Goal: Task Accomplishment & Management: Manage account settings

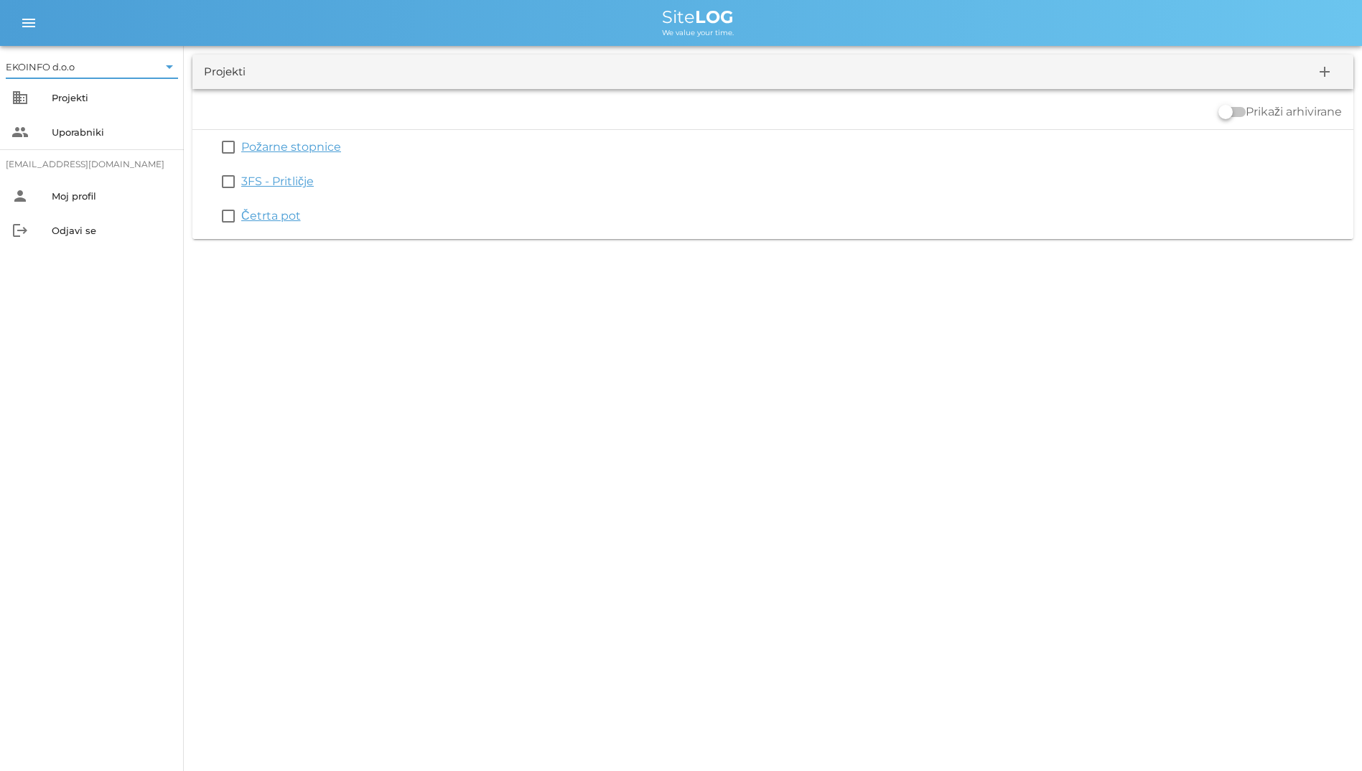
click at [713, 287] on div "EKOINFO d.o.o arrow_drop_down business Projekti people Uporabniki [EMAIL_ADDRES…" at bounding box center [681, 385] width 1362 height 771
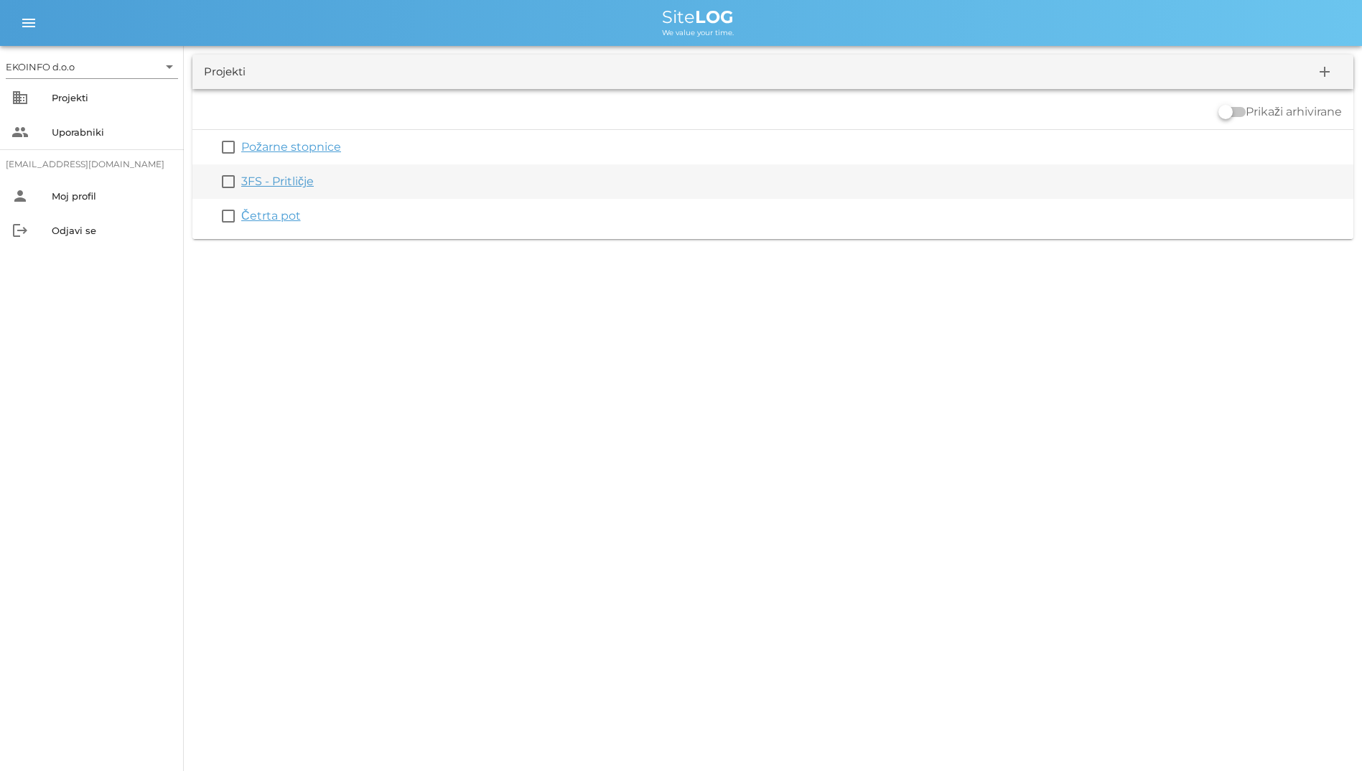
click at [284, 185] on link "3FS - Pritličje" at bounding box center [277, 182] width 73 height 14
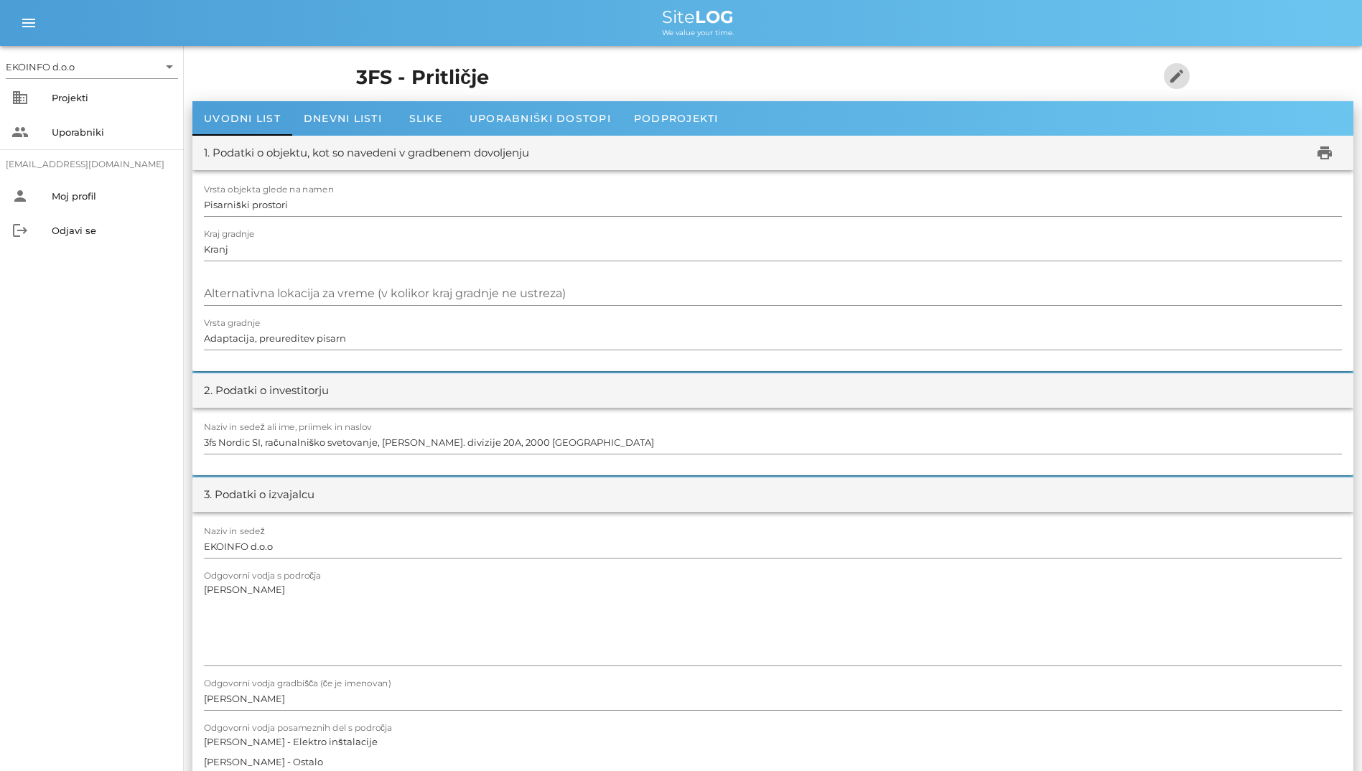
click at [1186, 81] on icon "edit" at bounding box center [1176, 76] width 17 height 17
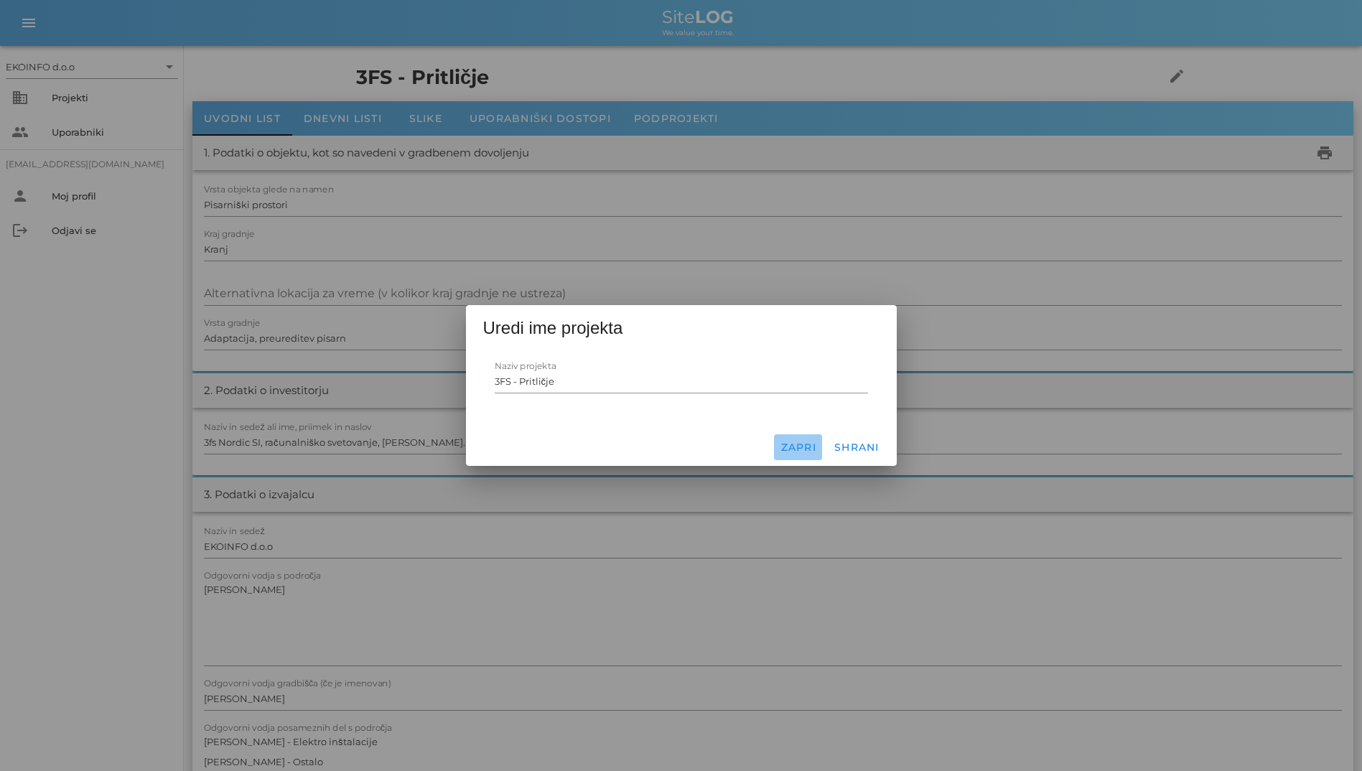
click at [791, 452] on span "Zapri" at bounding box center [798, 447] width 37 height 13
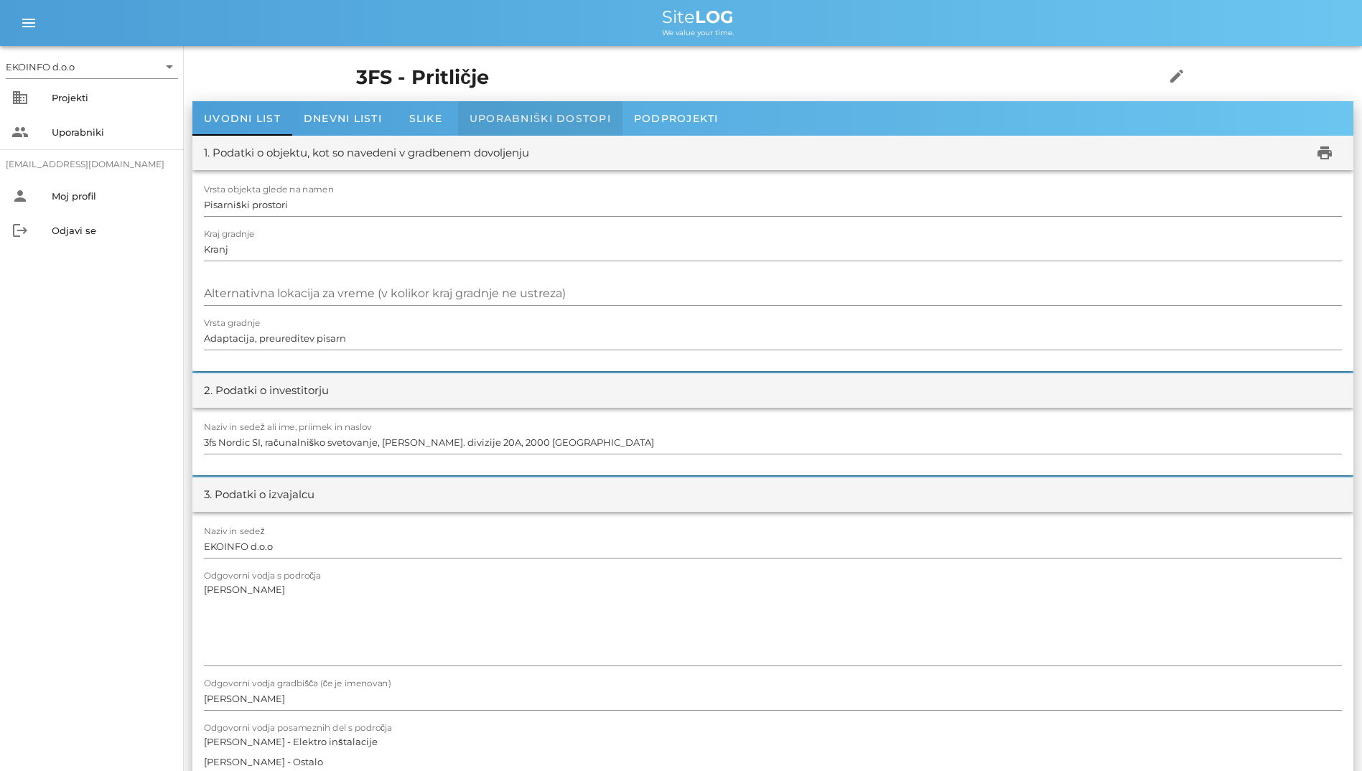
click at [541, 110] on div "Uporabniški dostopi" at bounding box center [540, 118] width 164 height 34
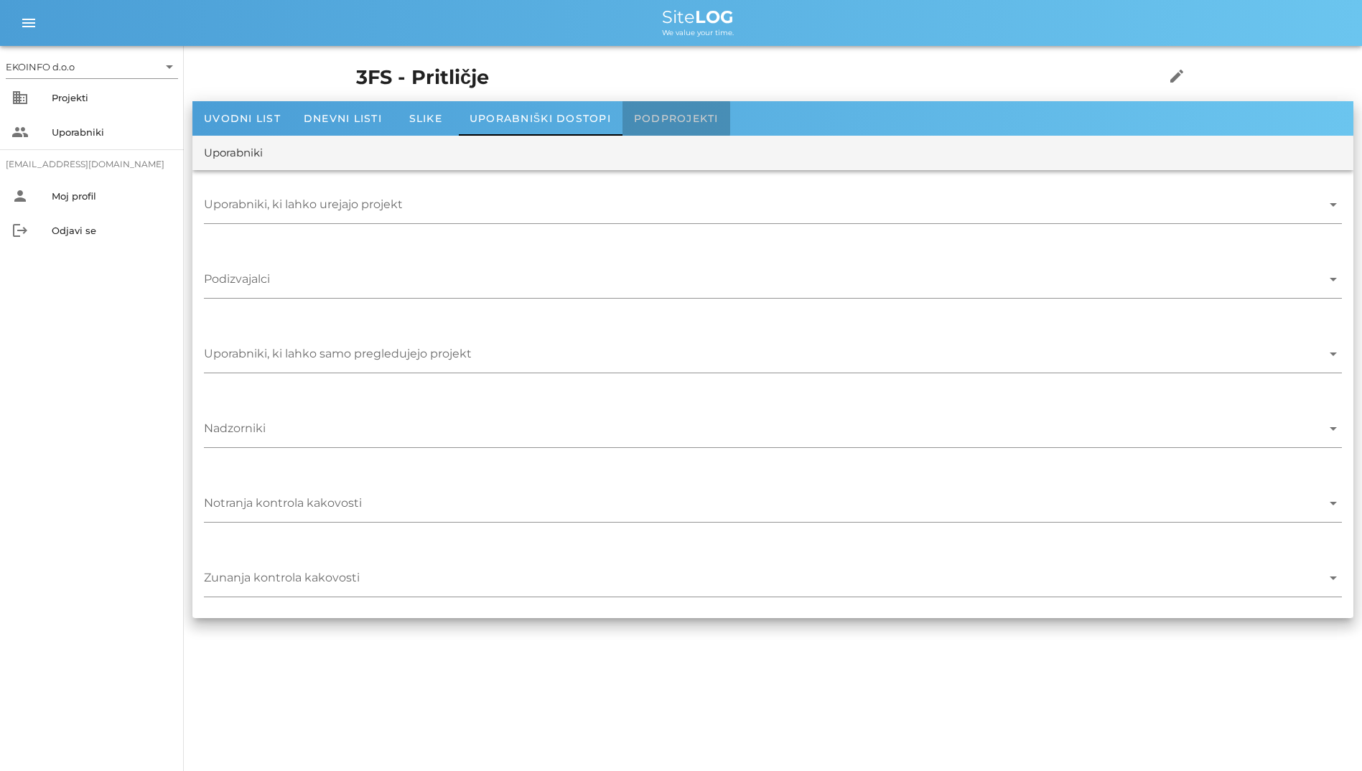
click at [651, 119] on span "Podprojekti" at bounding box center [676, 118] width 85 height 13
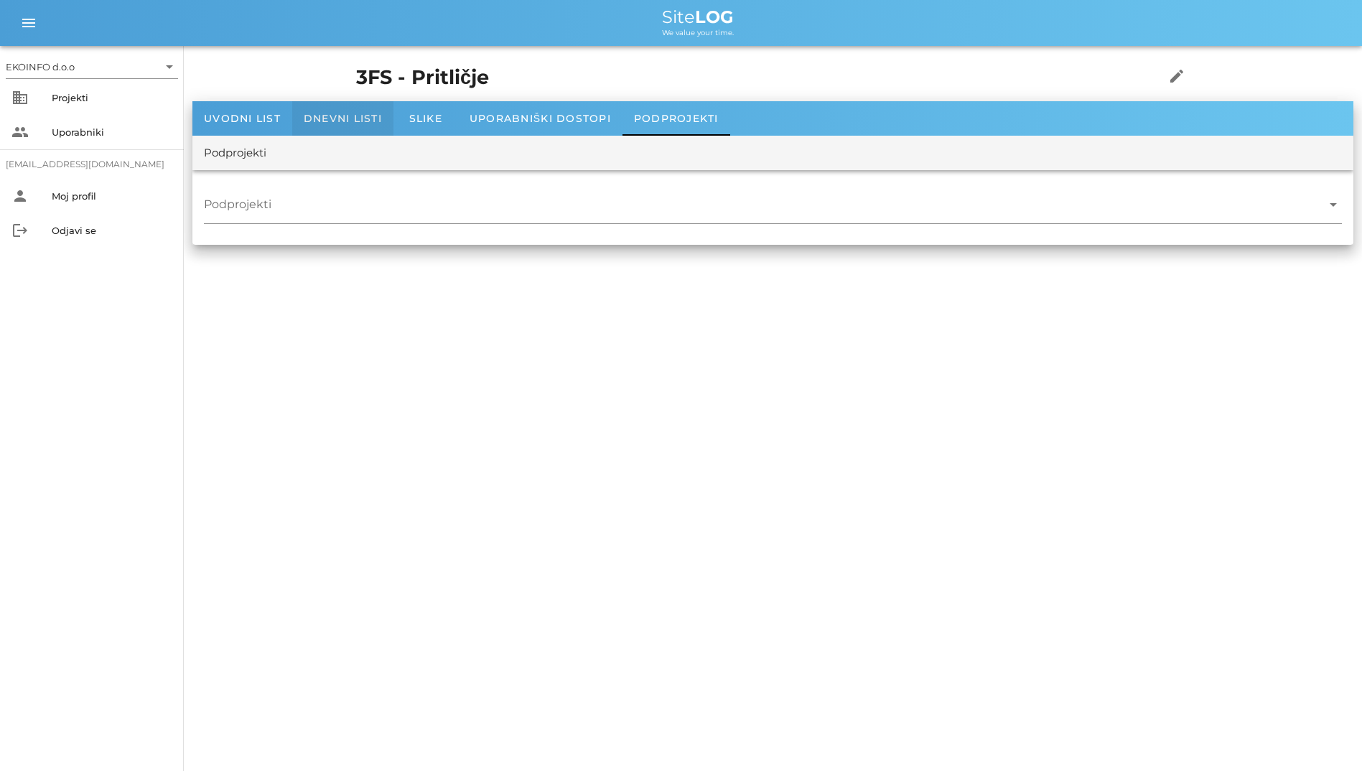
click at [306, 117] on span "Dnevni listi" at bounding box center [343, 118] width 78 height 13
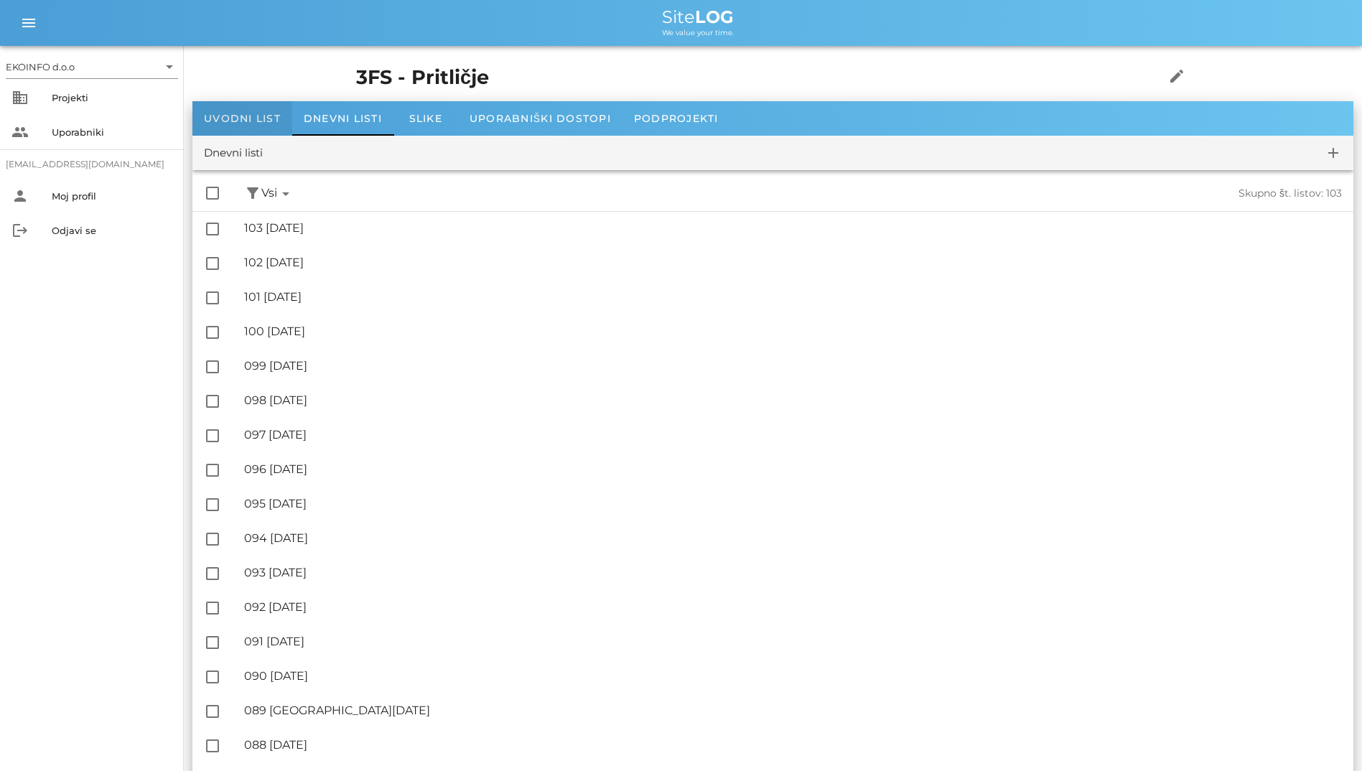
click at [234, 116] on span "Uvodni list" at bounding box center [242, 118] width 77 height 13
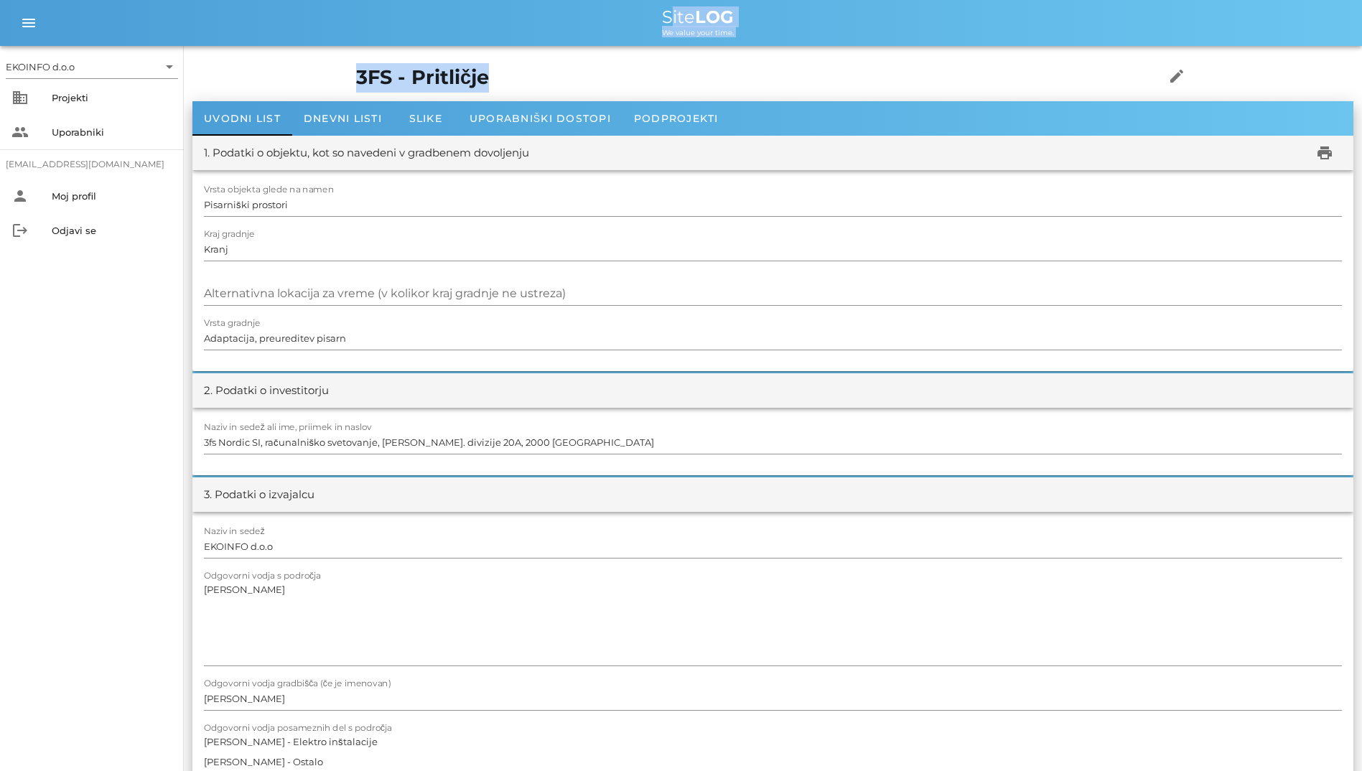
drag, startPoint x: 331, startPoint y: 77, endPoint x: 257, endPoint y: 20, distance: 93.2
drag, startPoint x: 257, startPoint y: 20, endPoint x: 187, endPoint y: 24, distance: 70.5
click at [187, 24] on div "Site LOG" at bounding box center [698, 17] width 1306 height 17
click at [542, 124] on span "Uporabniški dostopi" at bounding box center [540, 118] width 141 height 13
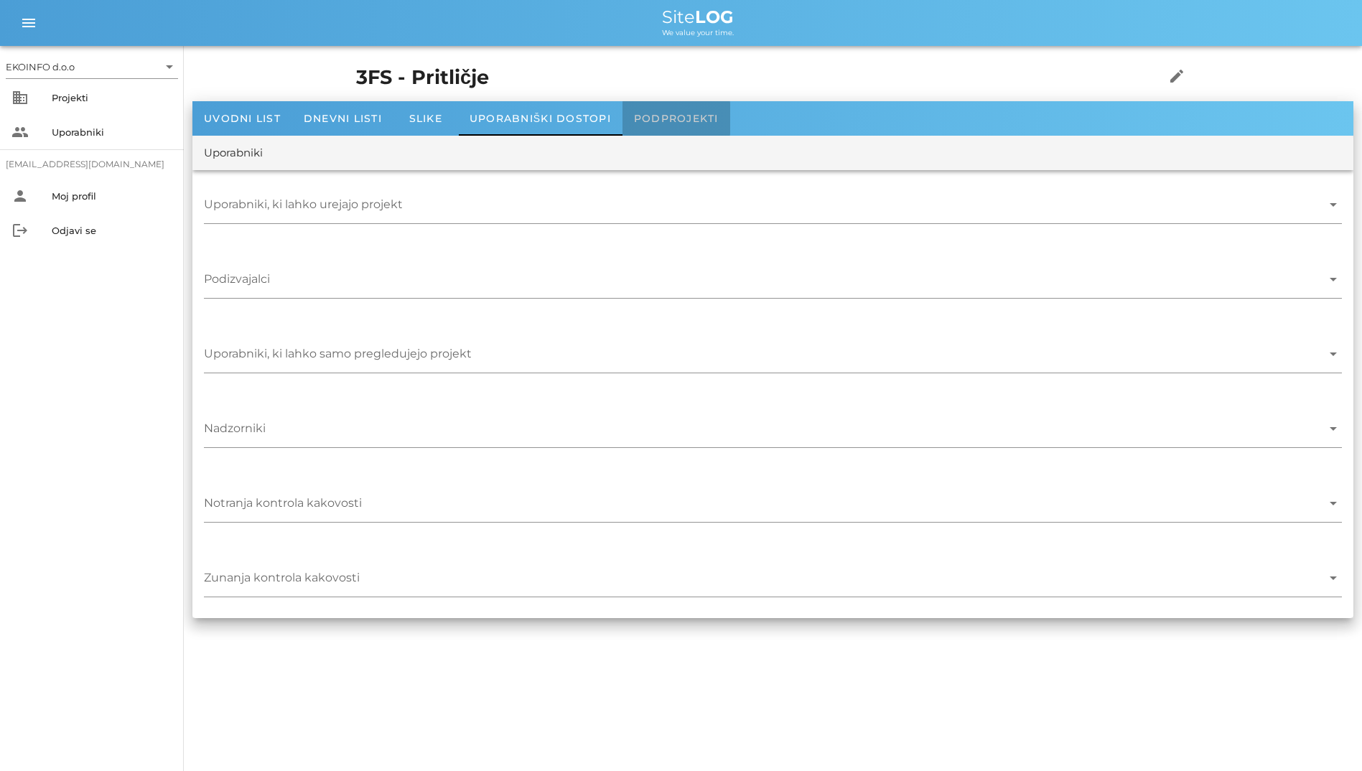
click at [637, 121] on span "Podprojekti" at bounding box center [676, 118] width 85 height 13
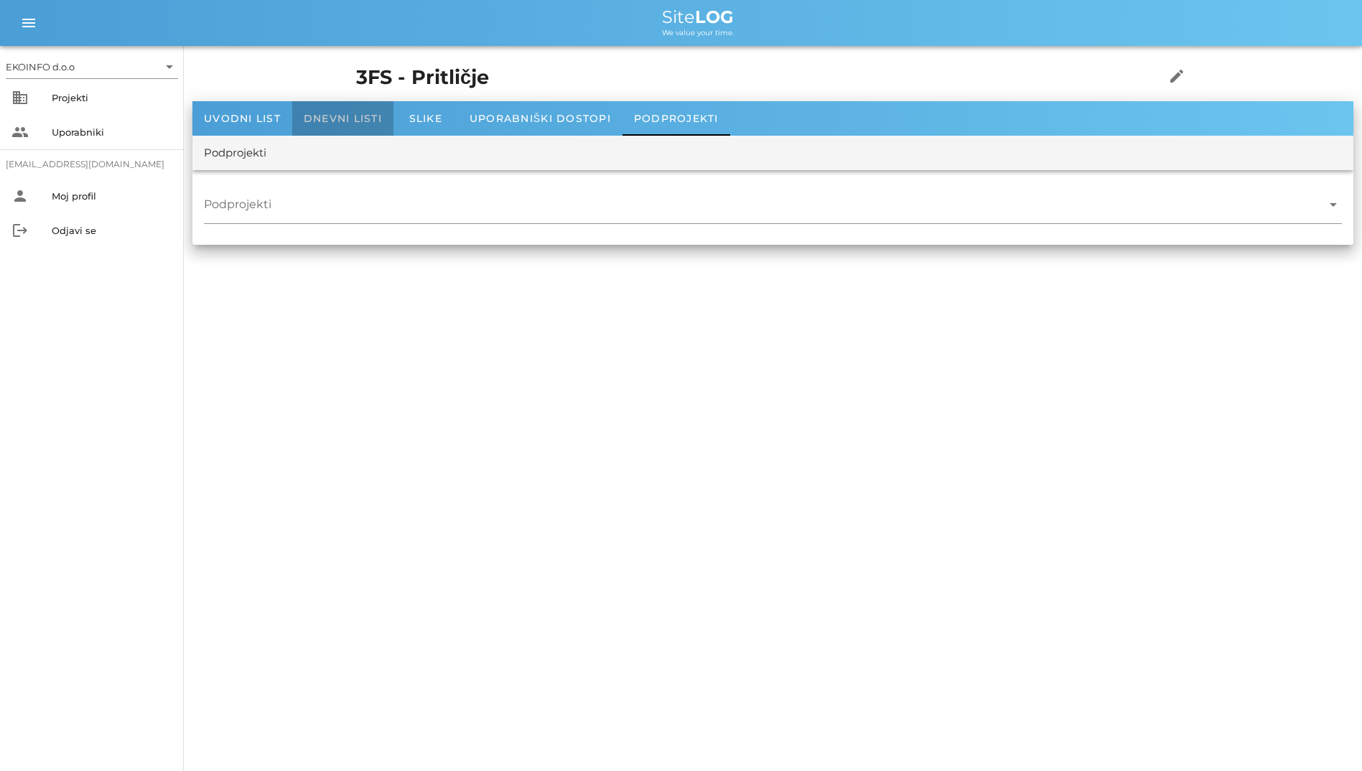
click at [336, 118] on span "Dnevni listi" at bounding box center [343, 118] width 78 height 13
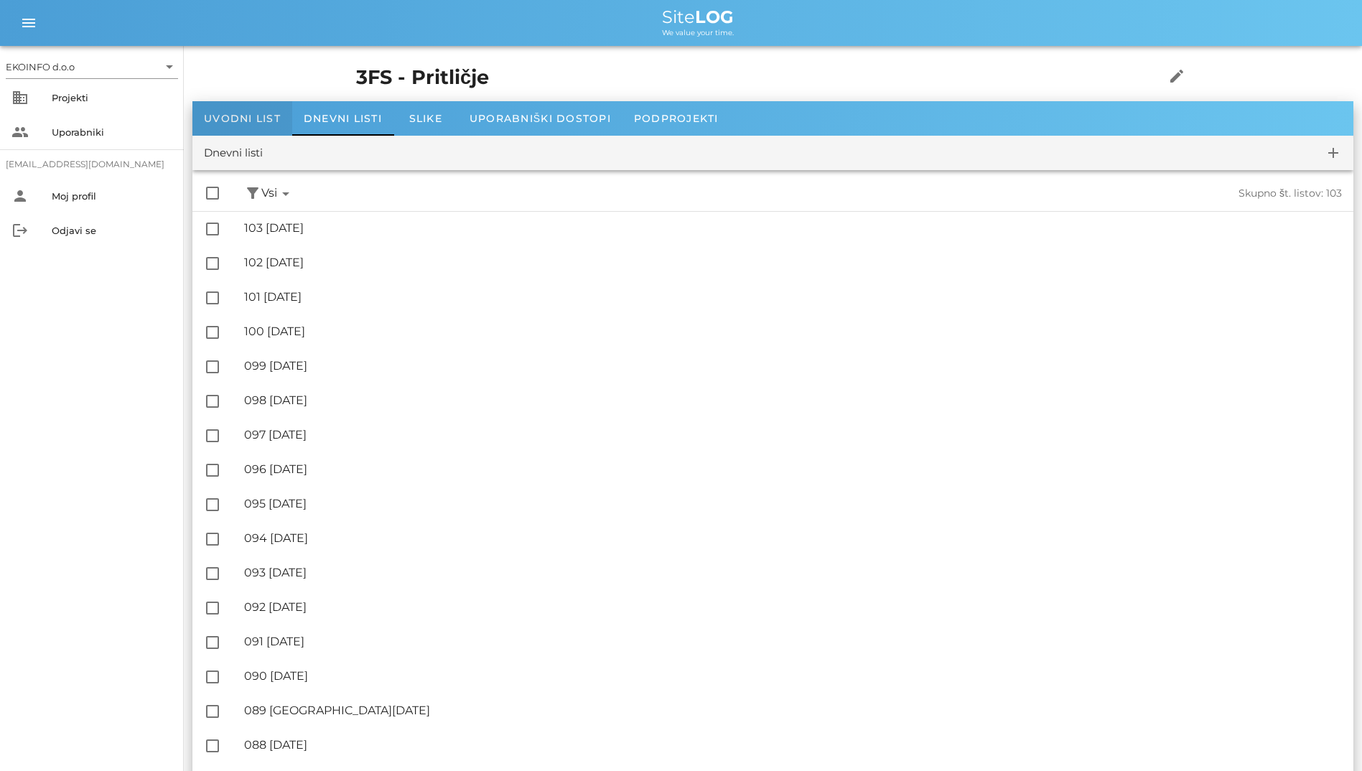
click at [286, 121] on div "Uvodni list" at bounding box center [242, 118] width 100 height 34
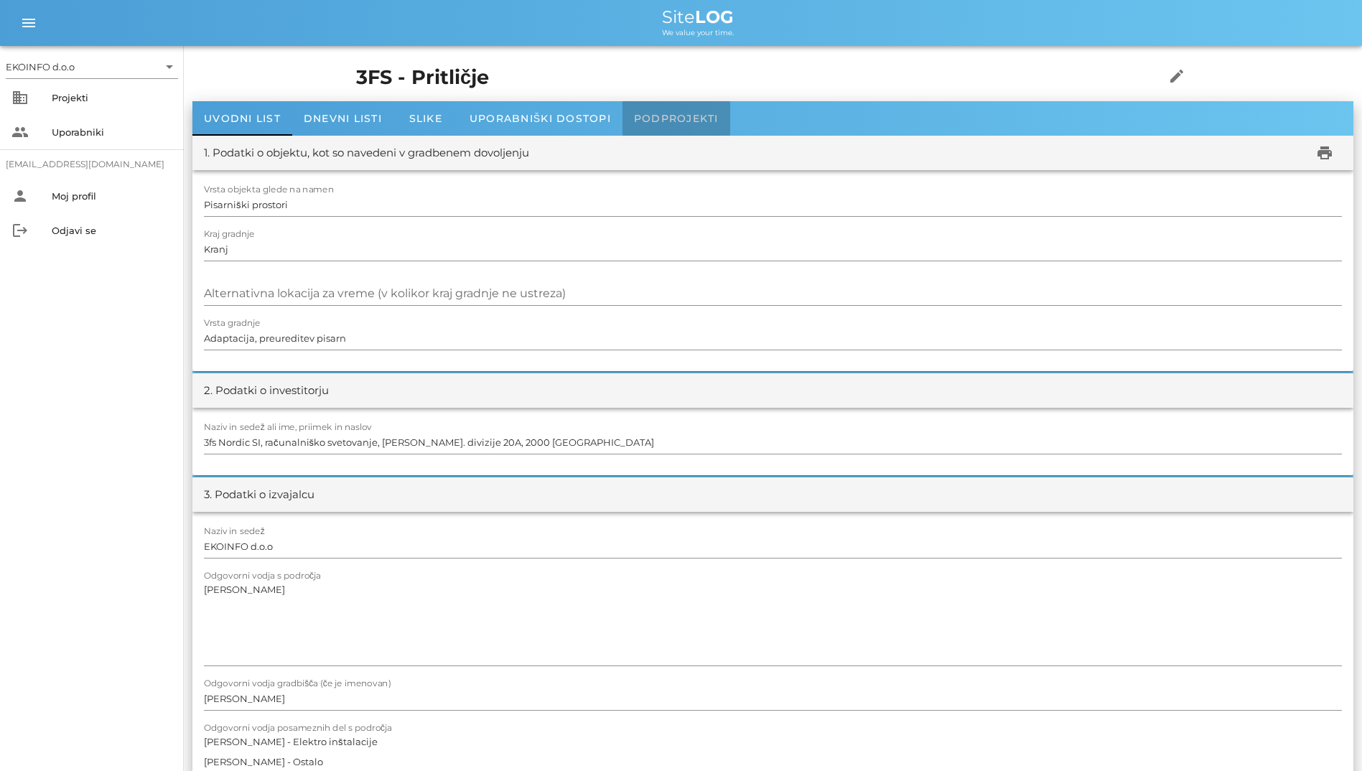
click at [667, 114] on span "Podprojekti" at bounding box center [676, 118] width 85 height 13
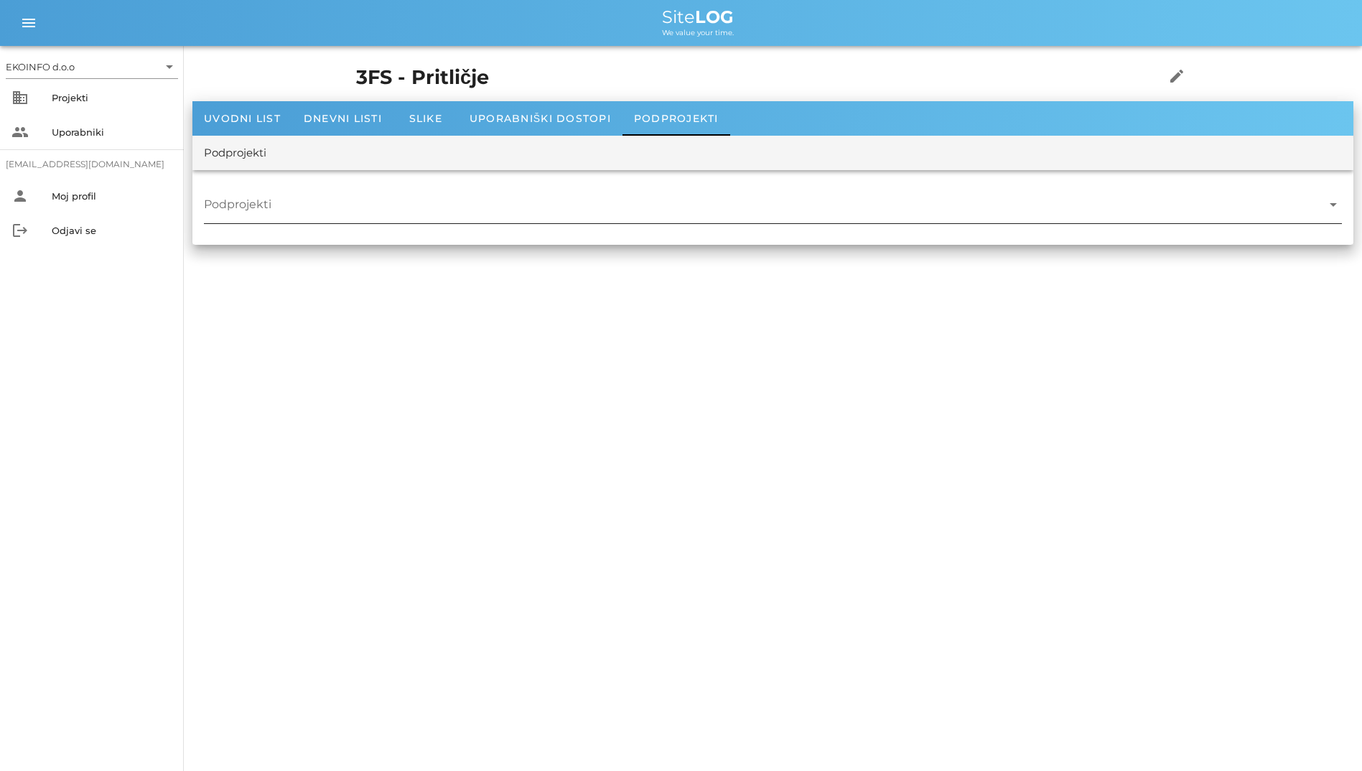
click at [533, 193] on div at bounding box center [763, 208] width 1118 height 30
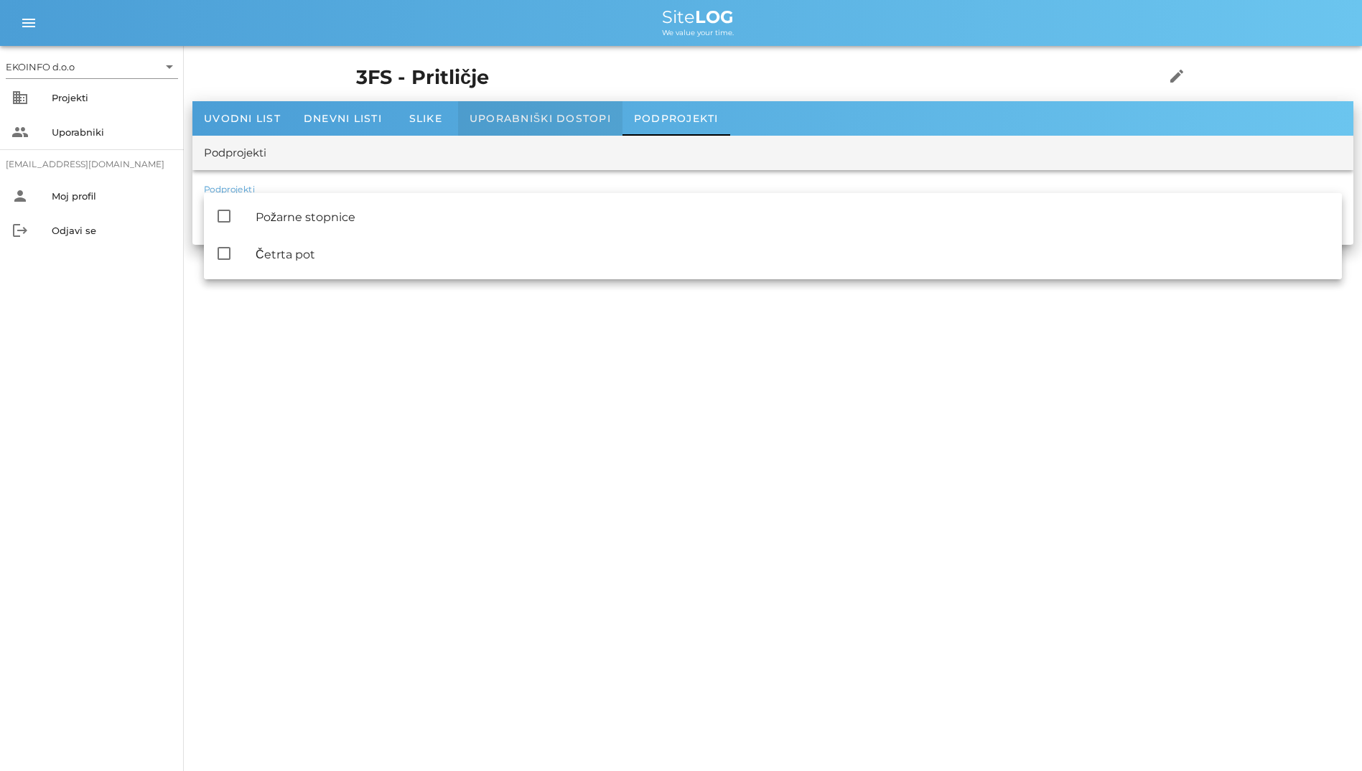
click at [533, 125] on div "Uporabniški dostopi" at bounding box center [540, 118] width 164 height 34
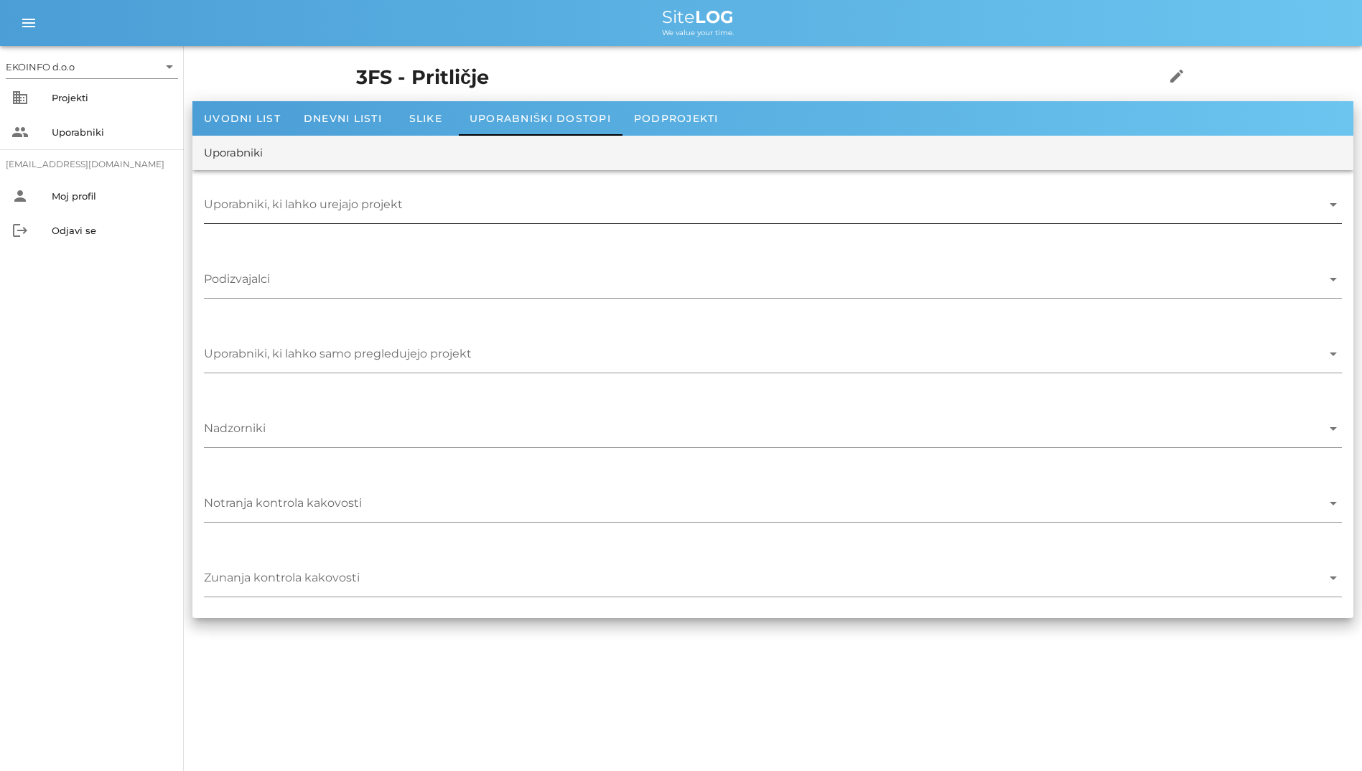
click at [335, 218] on input "Uporabniki, ki lahko urejajo projekt" at bounding box center [763, 208] width 1118 height 23
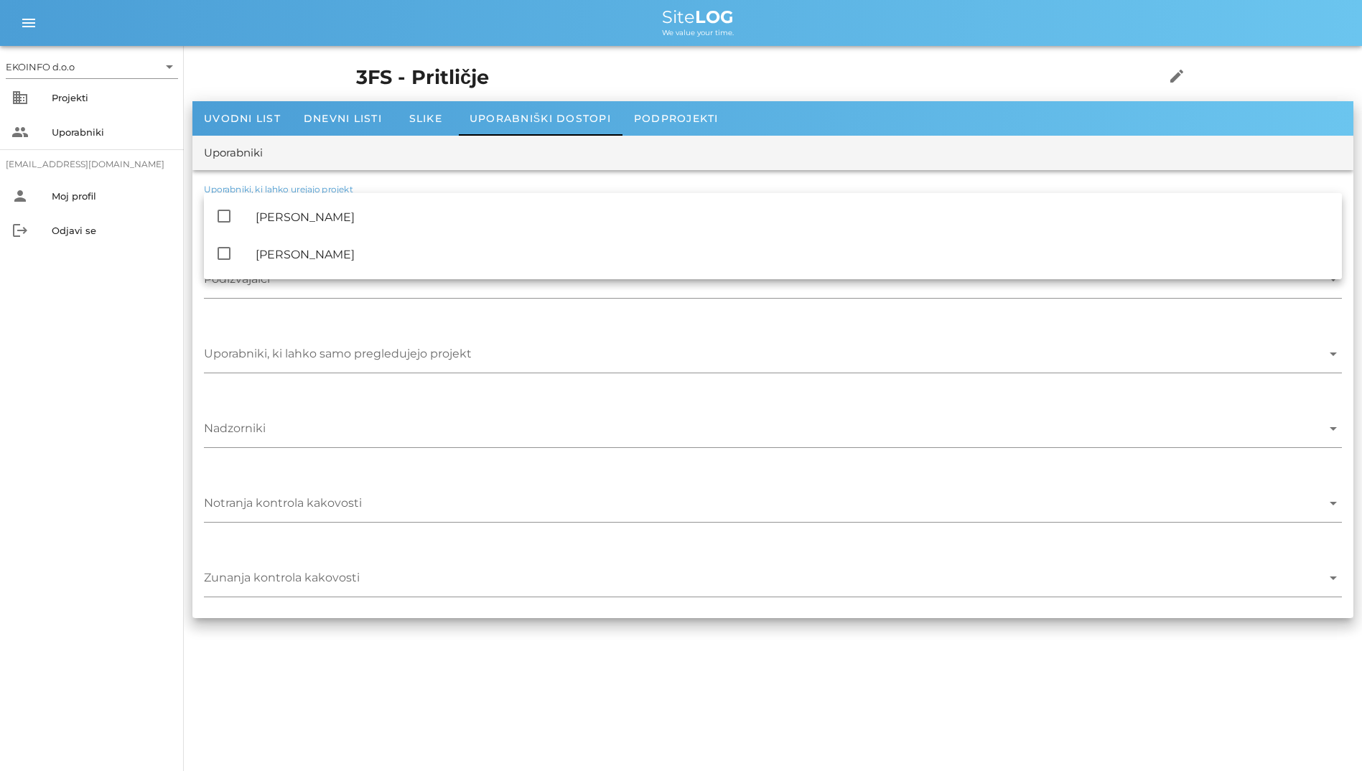
click at [361, 141] on div "Uporabniki" at bounding box center [772, 153] width 1161 height 34
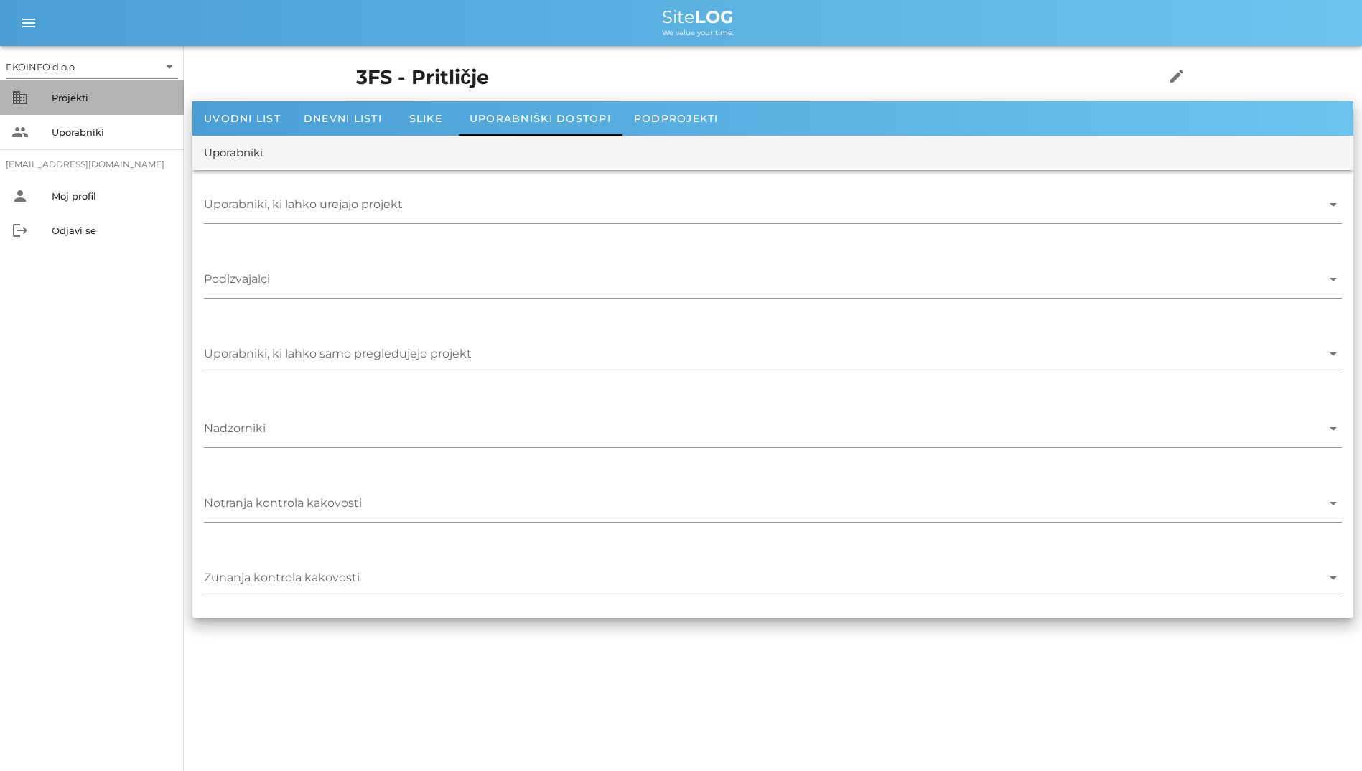
click at [124, 107] on div "Projekti" at bounding box center [112, 97] width 121 height 23
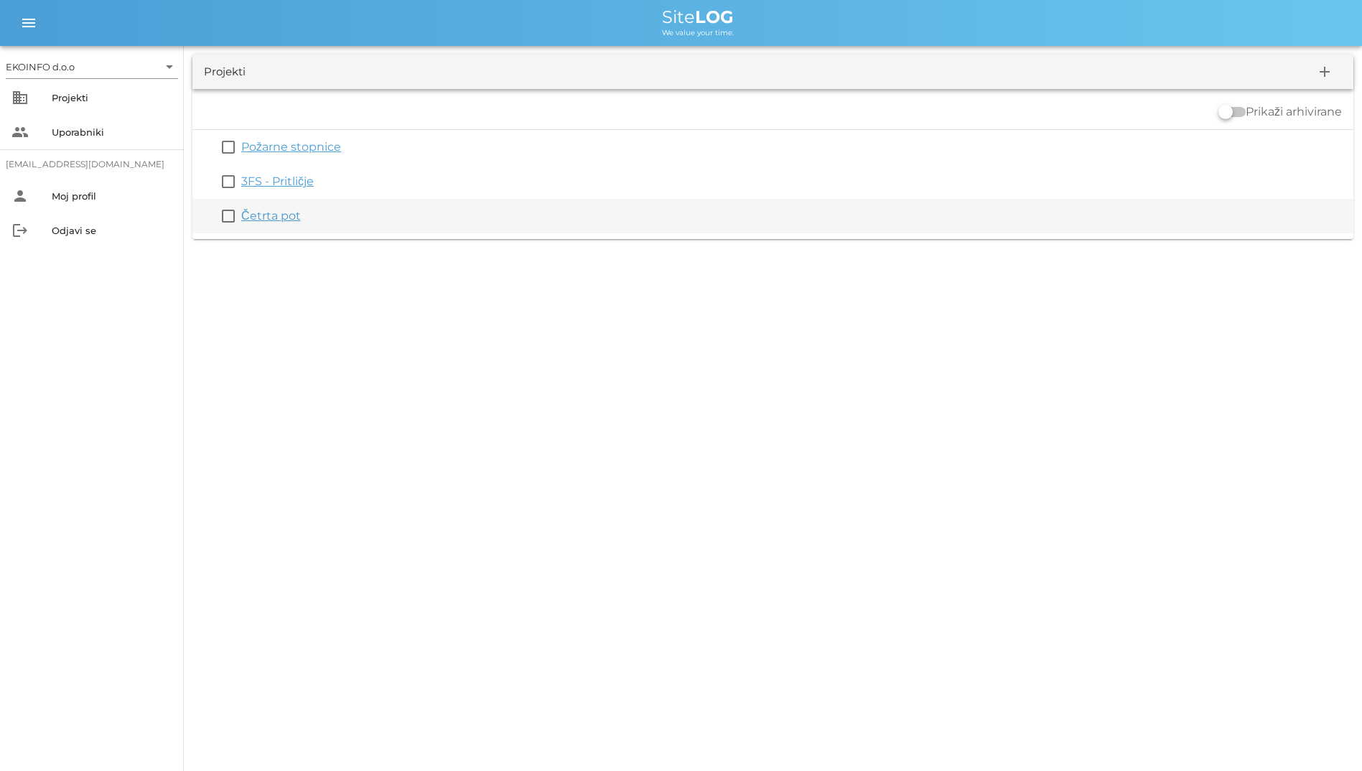
click at [243, 207] on div "check_box_outline_blank Četrta pot" at bounding box center [772, 216] width 1161 height 34
click at [254, 213] on link "Četrta pot" at bounding box center [271, 216] width 60 height 14
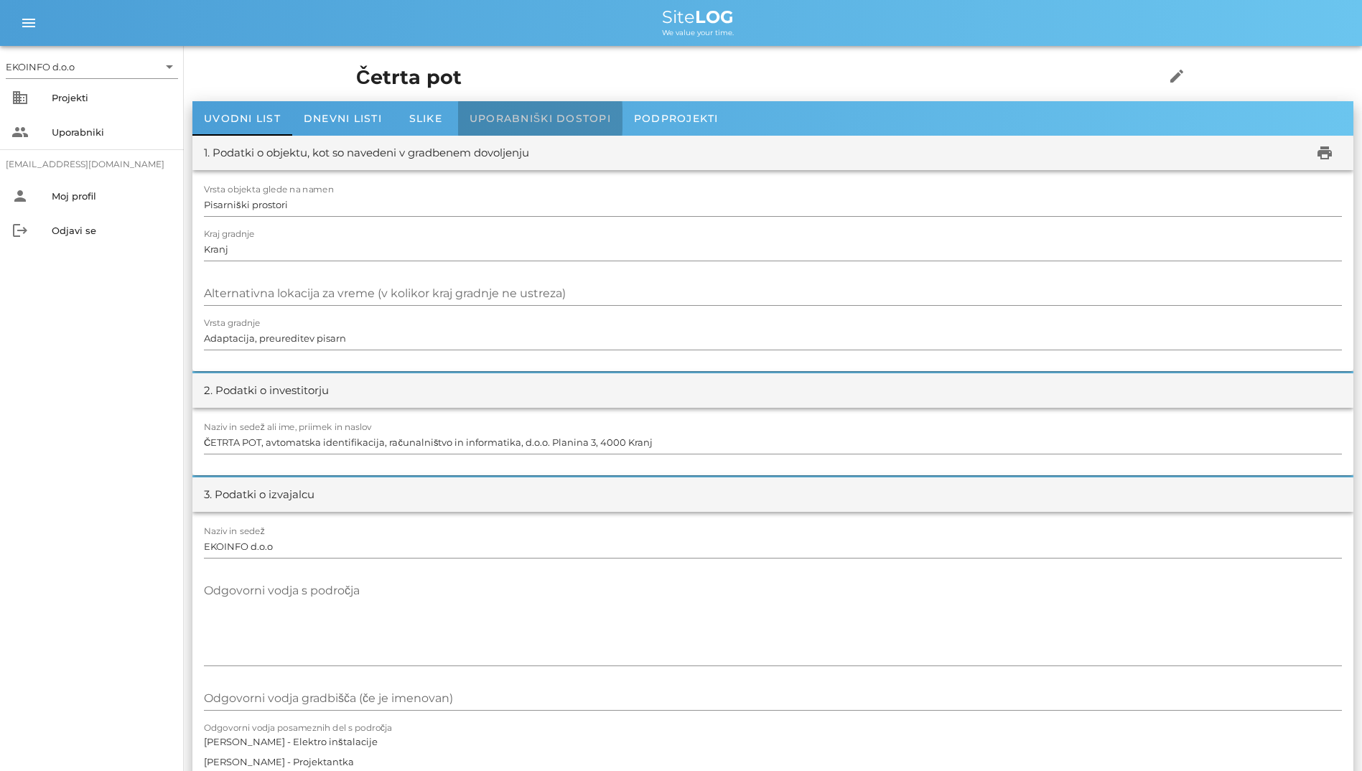
click at [506, 125] on div "Uporabniški dostopi" at bounding box center [540, 118] width 164 height 34
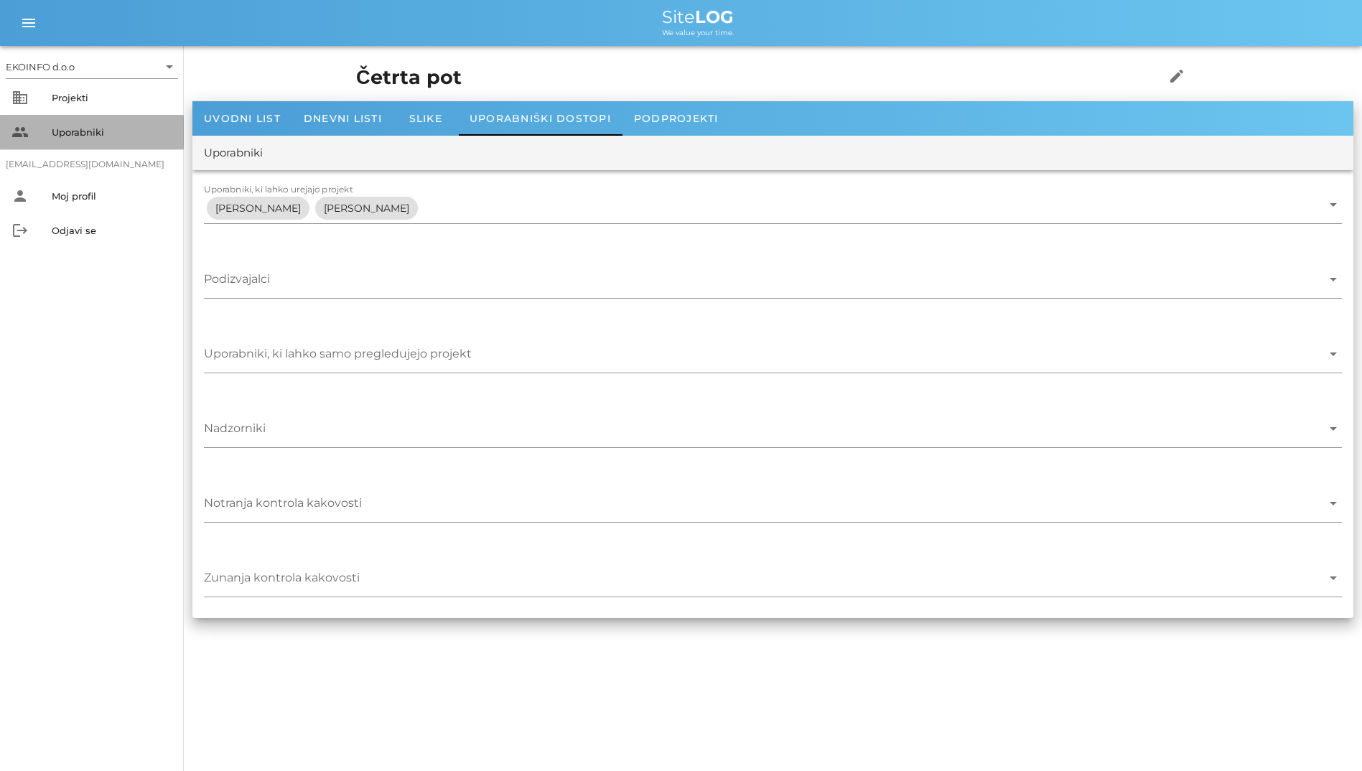
click at [73, 129] on div "Uporabniki" at bounding box center [112, 131] width 121 height 11
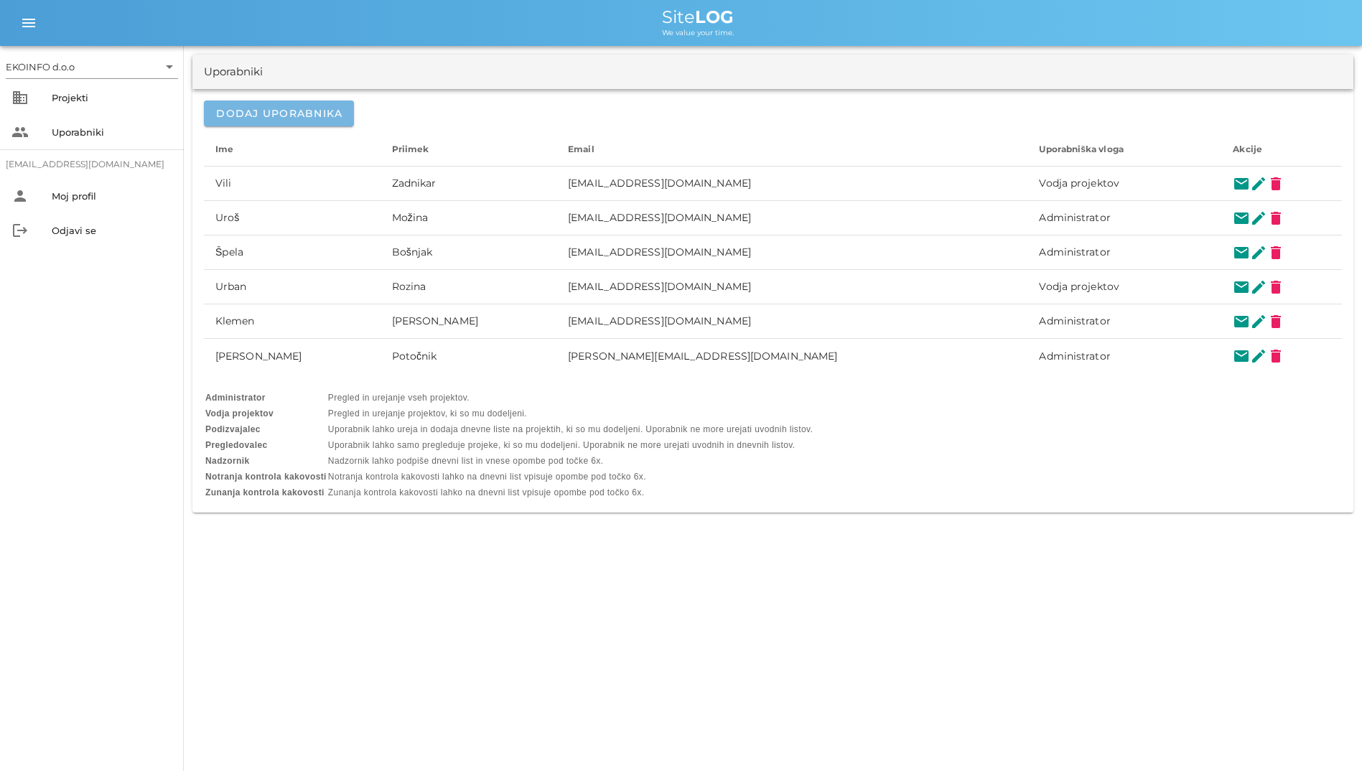
click at [285, 125] on button "Dodaj uporabnika" at bounding box center [279, 114] width 150 height 26
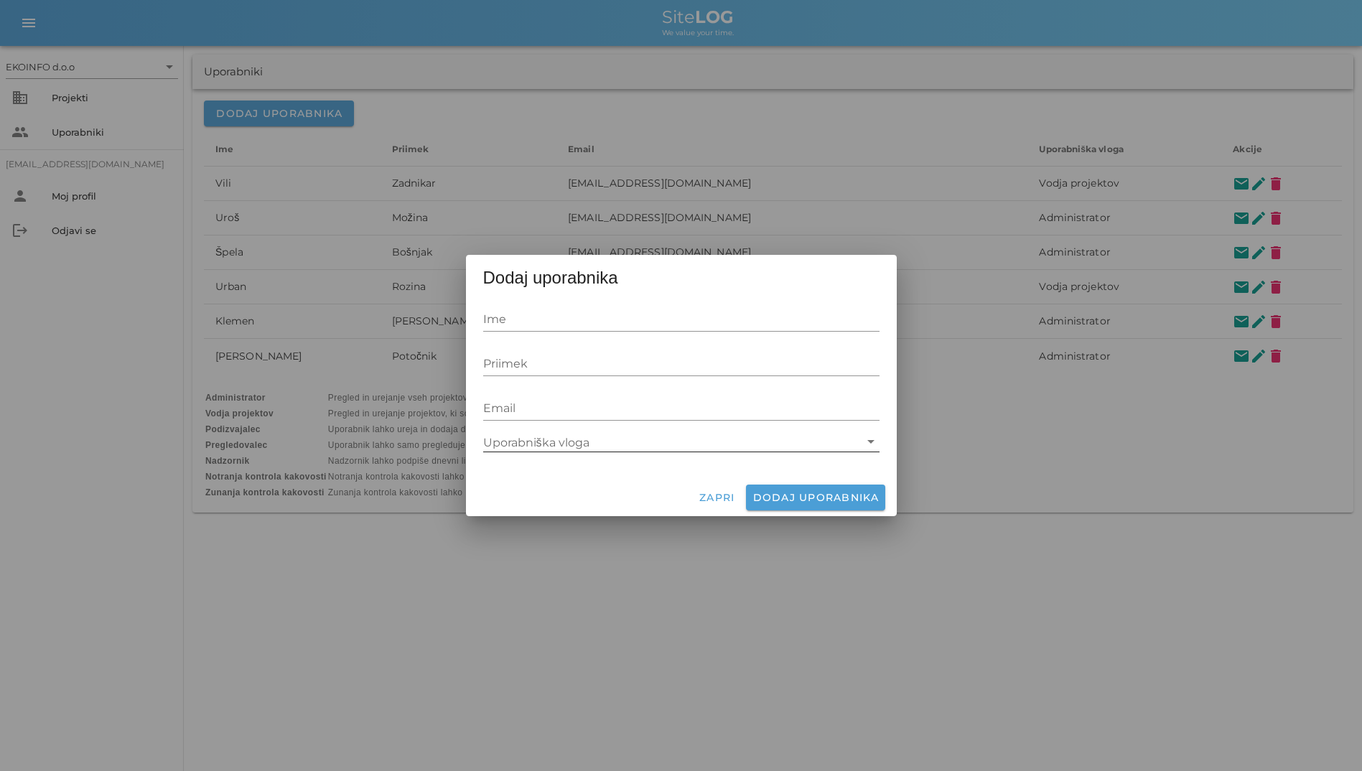
click at [528, 444] on input "Uporabniška vloga" at bounding box center [671, 442] width 376 height 19
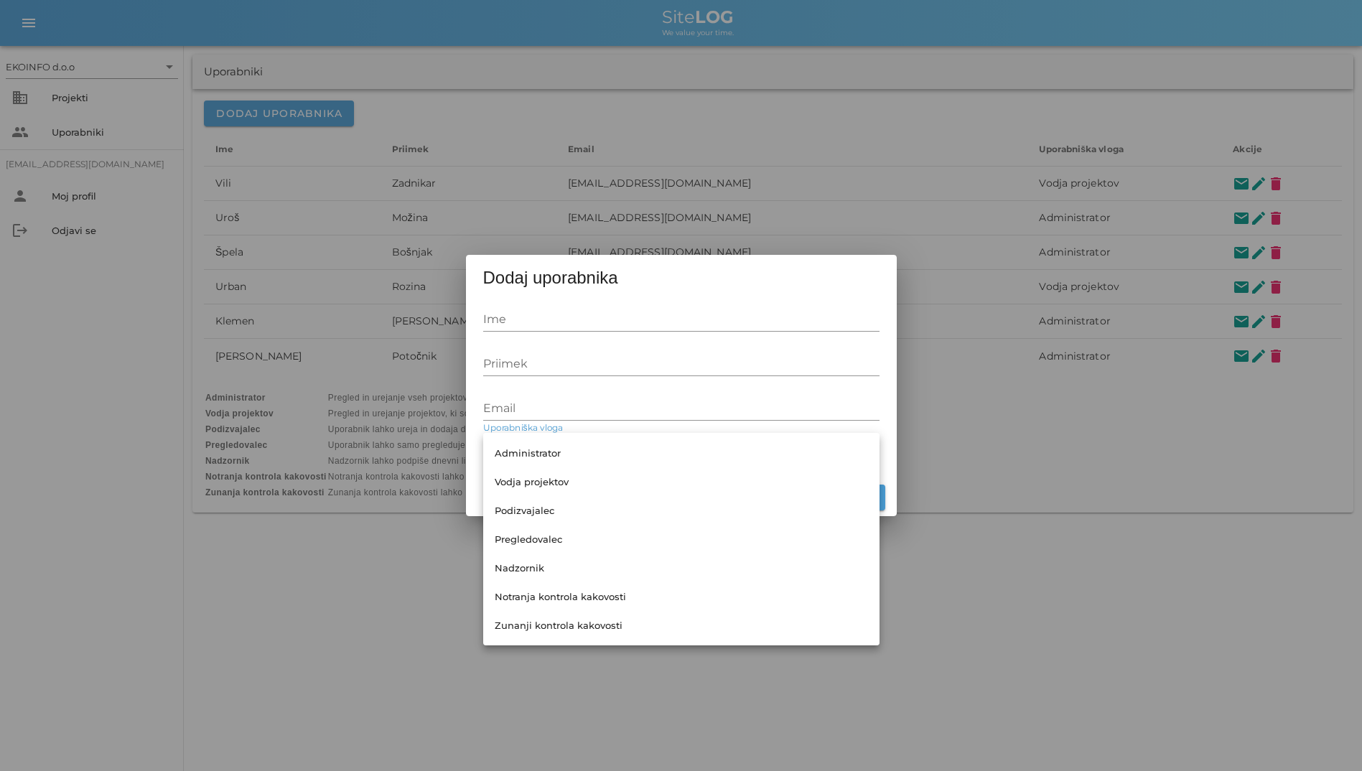
click at [336, 507] on div at bounding box center [681, 385] width 1362 height 771
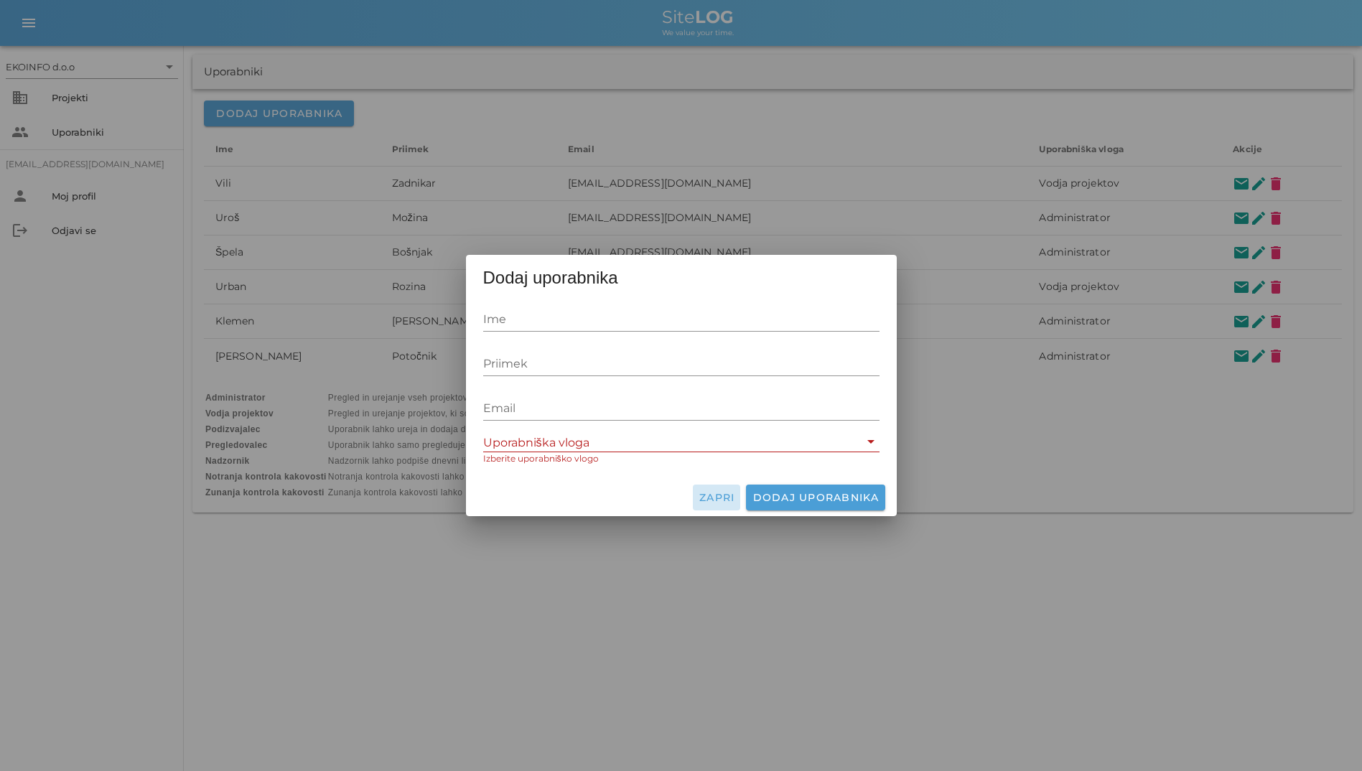
click at [718, 496] on span "Zapri" at bounding box center [717, 497] width 37 height 13
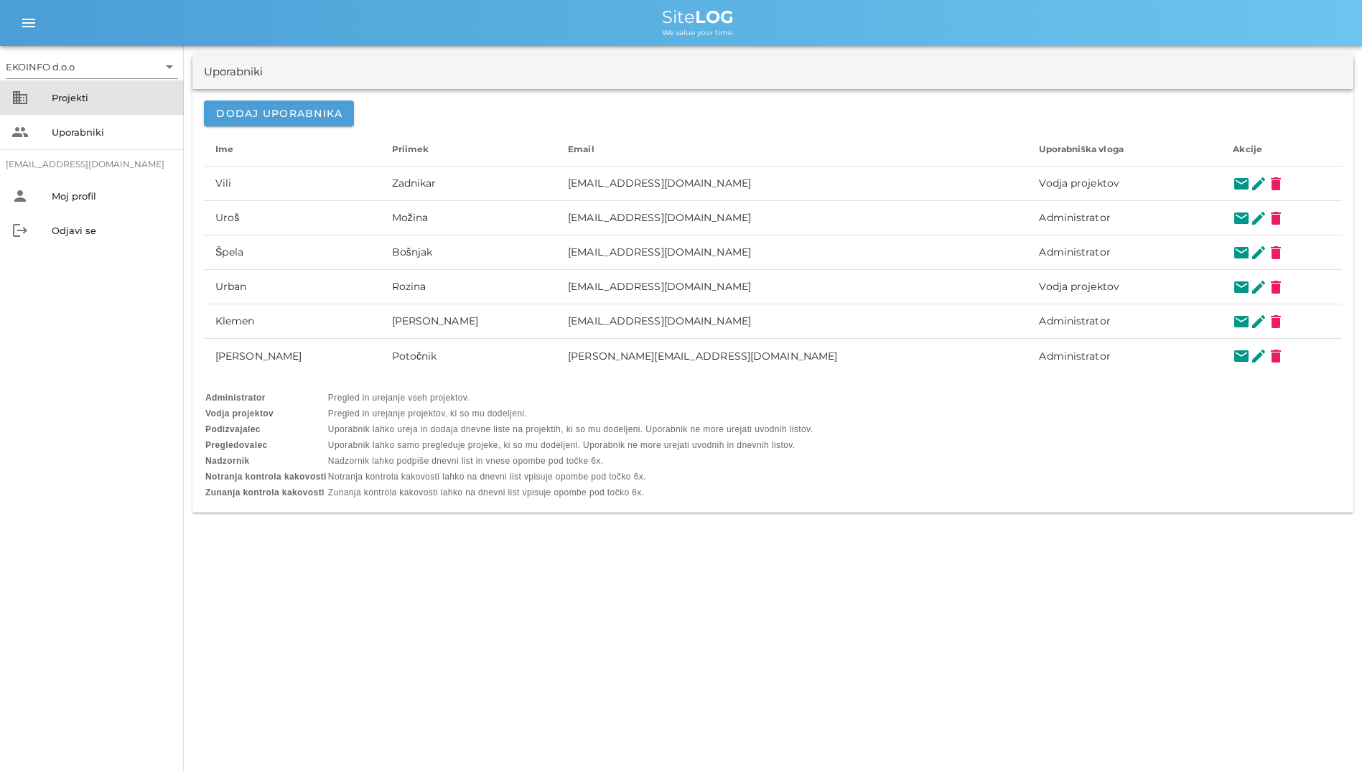
click at [28, 103] on icon "business" at bounding box center [19, 97] width 17 height 17
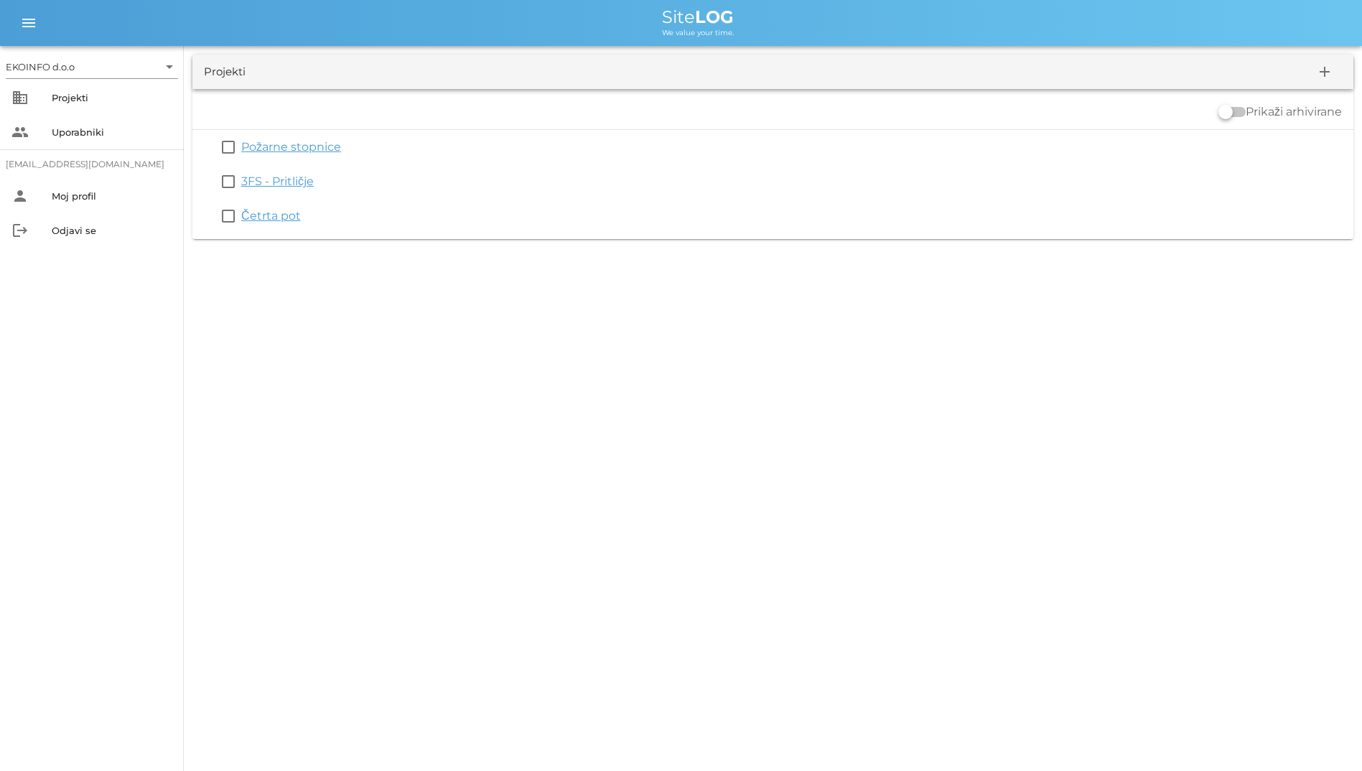
click at [226, 376] on div "EKOINFO d.o.o arrow_drop_down business Projekti people Uporabniki [EMAIL_ADDRES…" at bounding box center [681, 385] width 1362 height 771
drag, startPoint x: 628, startPoint y: 34, endPoint x: 746, endPoint y: 33, distance: 118.5
click at [746, 33] on div "We value your time." at bounding box center [698, 31] width 1306 height 11
drag, startPoint x: 746, startPoint y: 33, endPoint x: 614, endPoint y: 27, distance: 132.3
click at [614, 27] on div "We value your time." at bounding box center [698, 31] width 1306 height 11
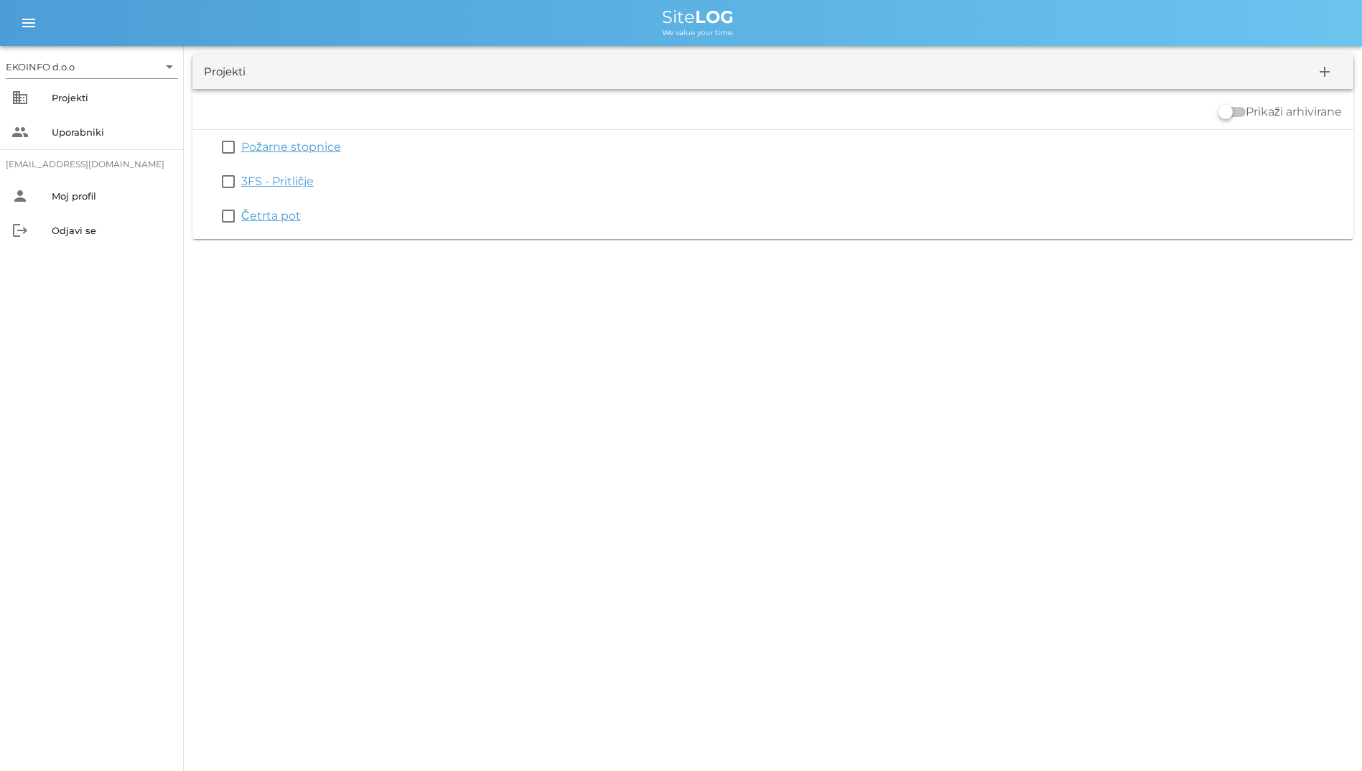
drag, startPoint x: 620, startPoint y: 12, endPoint x: 416, endPoint y: 440, distance: 473.8
click at [416, 440] on div "EKOINFO d.o.o arrow_drop_down business Projekti people Uporabniki [EMAIL_ADDRES…" at bounding box center [681, 385] width 1362 height 771
click at [209, 383] on div "EKOINFO d.o.o arrow_drop_down business Projekti people Uporabniki [EMAIL_ADDRES…" at bounding box center [681, 385] width 1362 height 771
drag, startPoint x: 678, startPoint y: 20, endPoint x: 750, endPoint y: 42, distance: 75.7
click at [750, 42] on div "menu menu Site LOG We value your time." at bounding box center [681, 23] width 1362 height 46
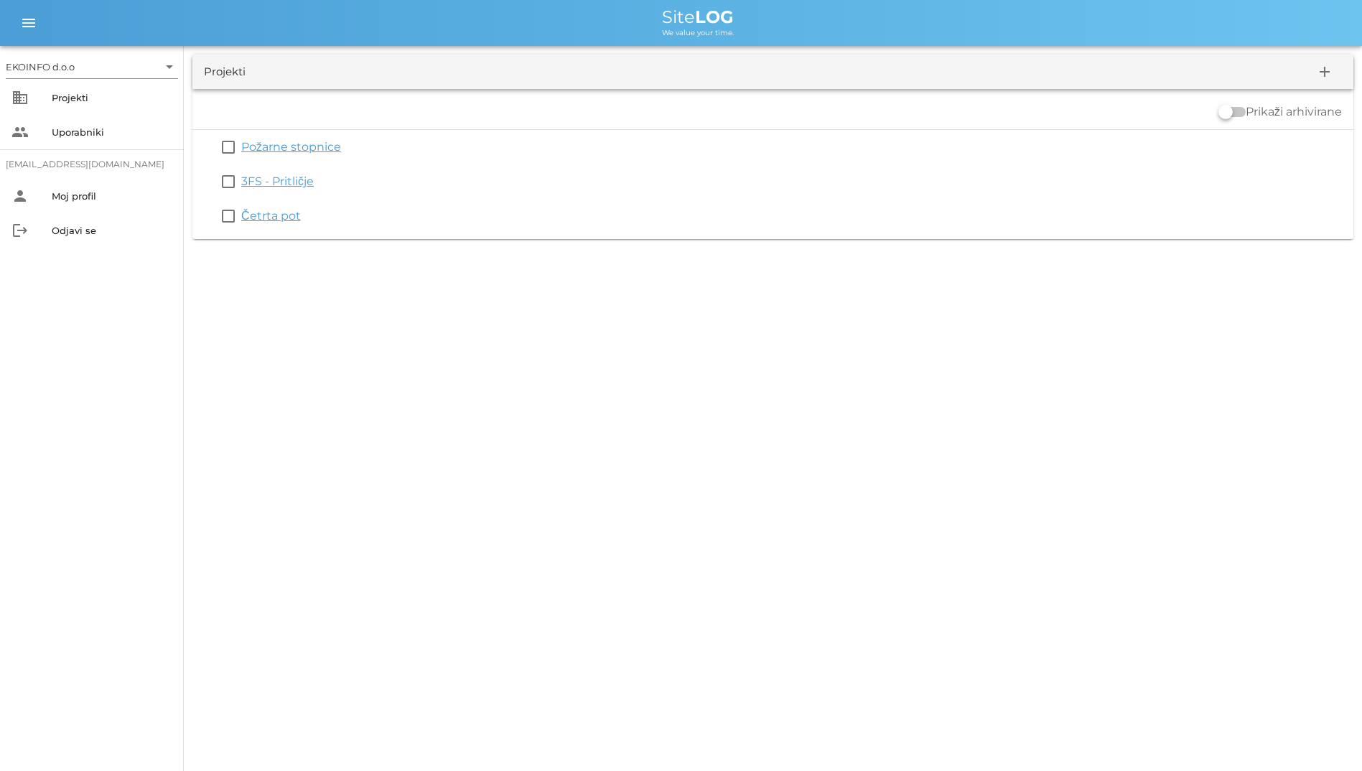
drag, startPoint x: 750, startPoint y: 42, endPoint x: 694, endPoint y: 62, distance: 60.2
click at [694, 62] on div "Projekti add" at bounding box center [772, 72] width 1161 height 34
click at [1237, 116] on div at bounding box center [1226, 112] width 24 height 24
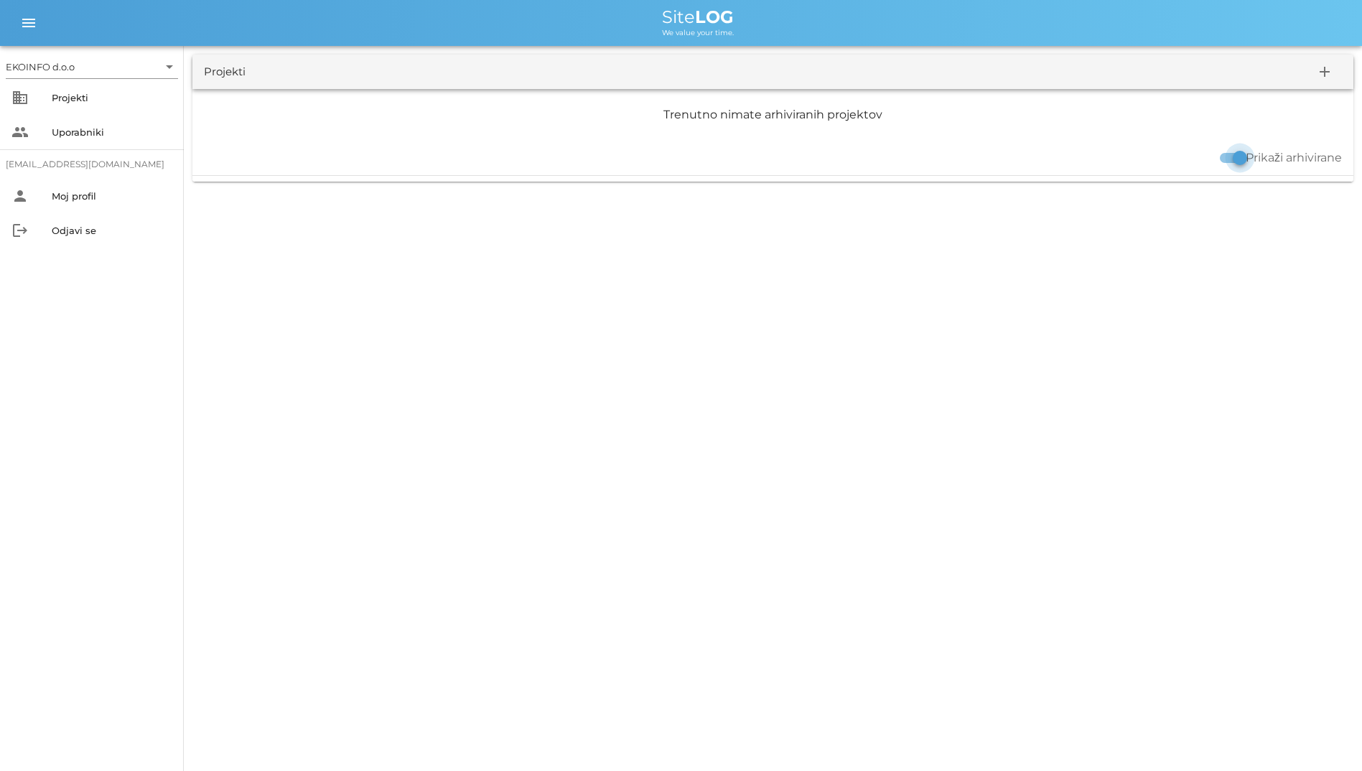
click at [1236, 169] on div at bounding box center [1240, 158] width 24 height 24
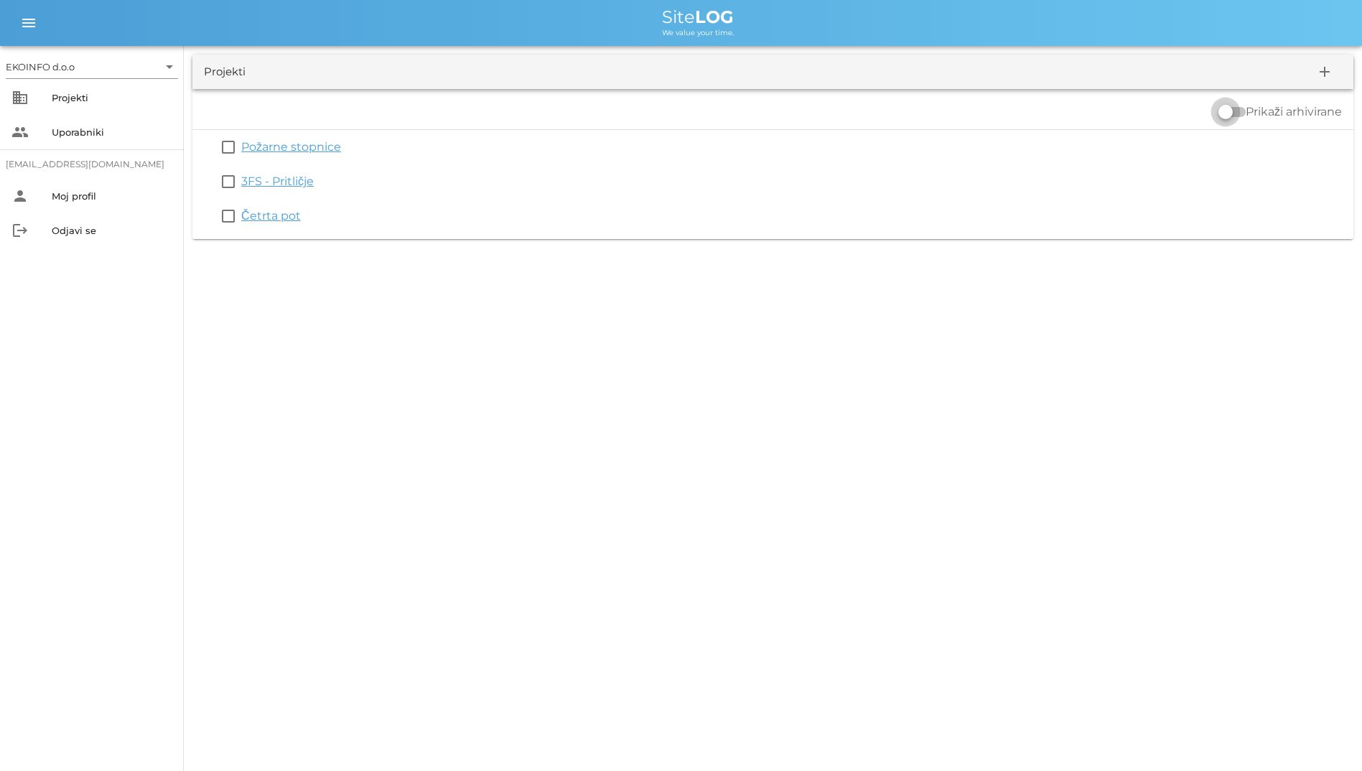
click at [1232, 119] on div at bounding box center [1226, 112] width 24 height 24
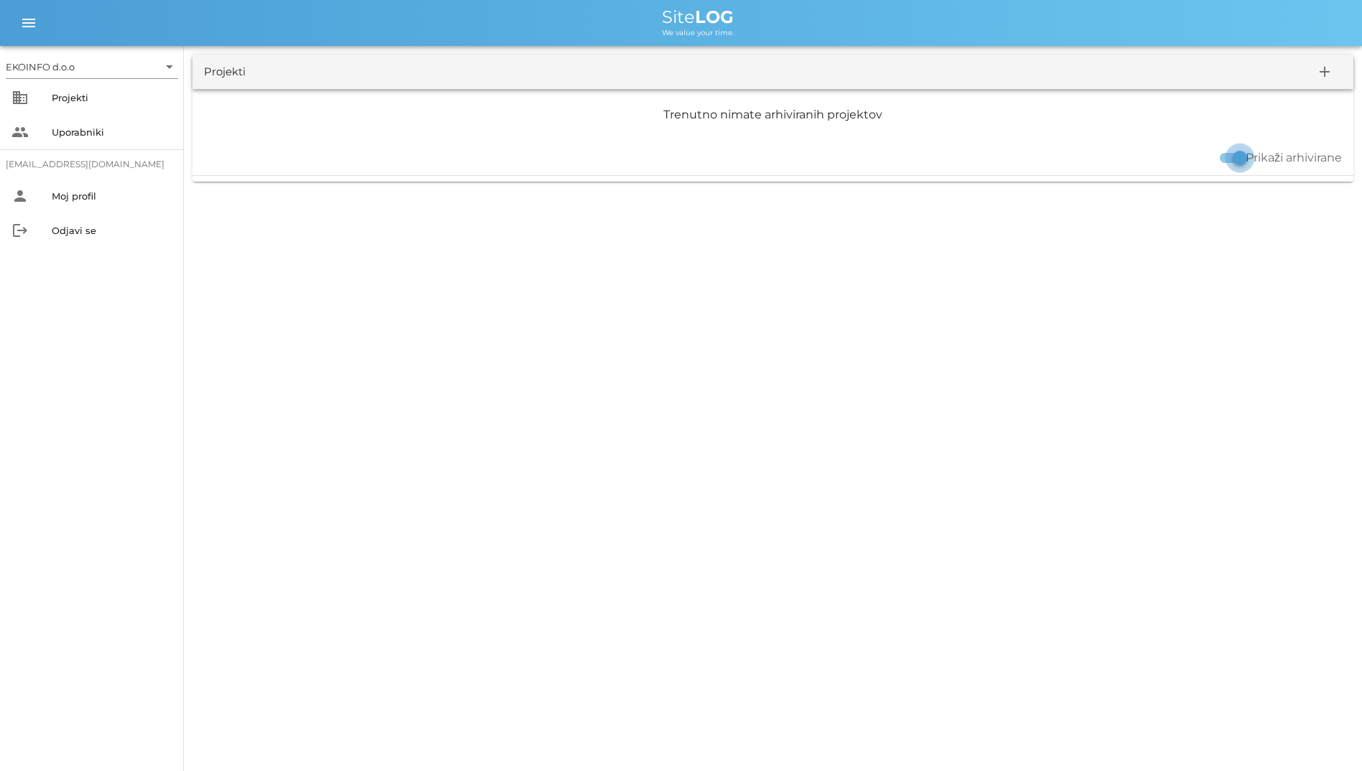
click at [1232, 152] on div at bounding box center [1240, 158] width 24 height 24
checkbox input "false"
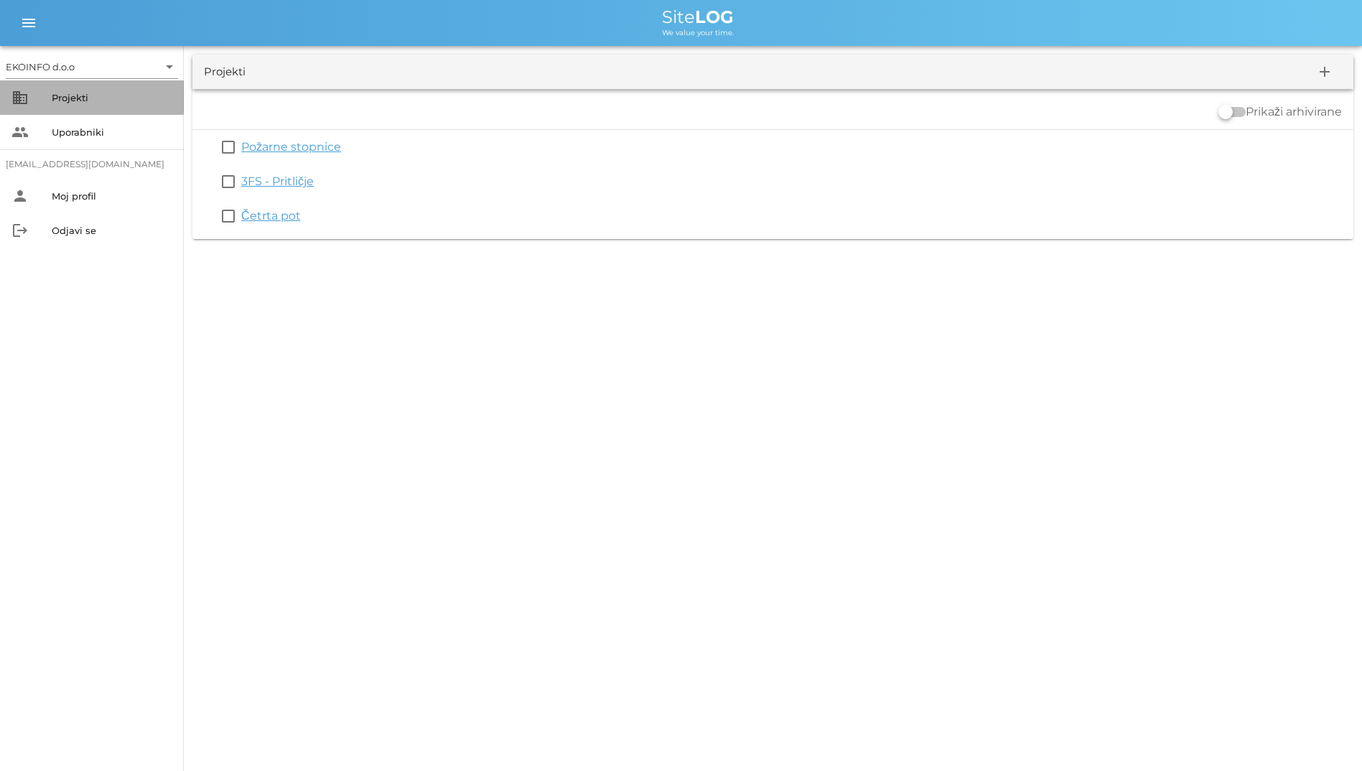
click at [68, 106] on div "Projekti" at bounding box center [112, 97] width 121 height 23
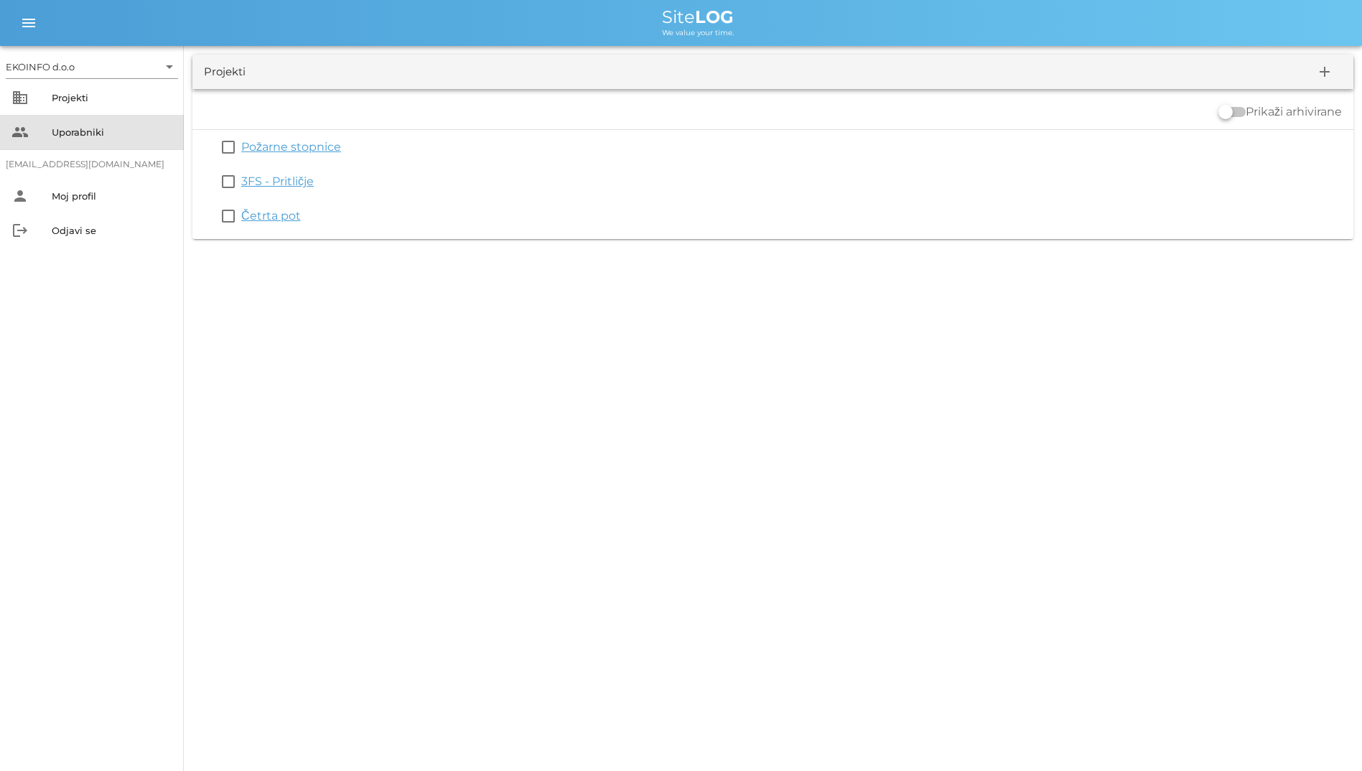
click at [89, 132] on div "Uporabniki" at bounding box center [112, 131] width 121 height 11
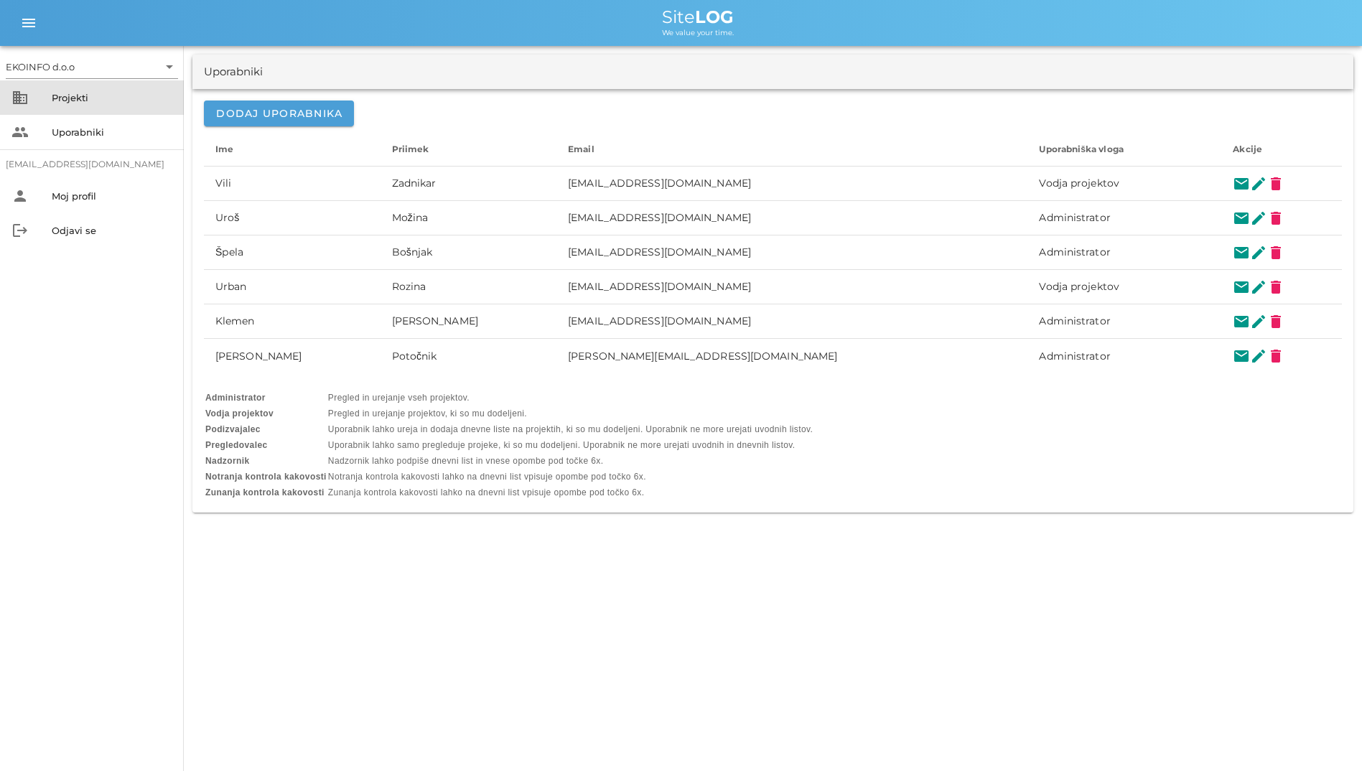
click at [128, 96] on div "Projekti" at bounding box center [112, 97] width 121 height 11
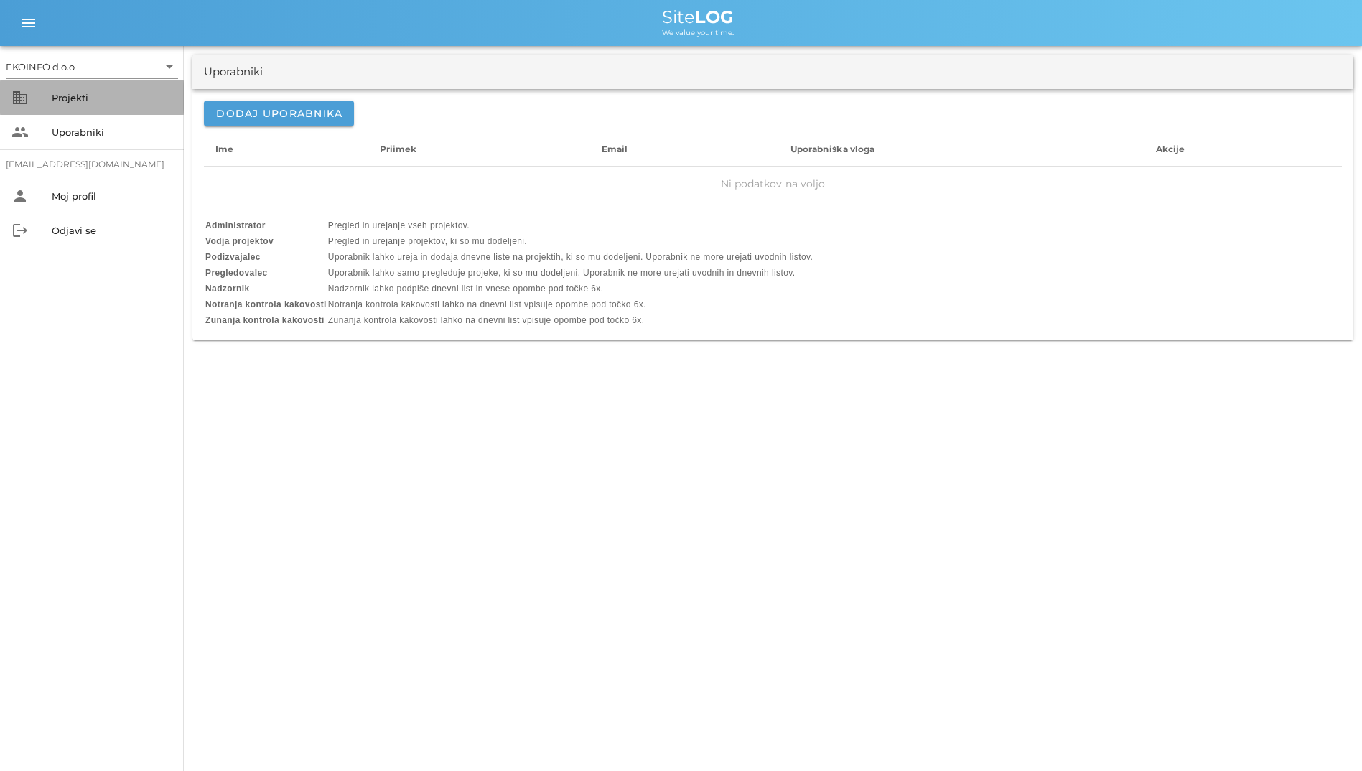
click at [131, 98] on div "Projekti" at bounding box center [112, 97] width 121 height 11
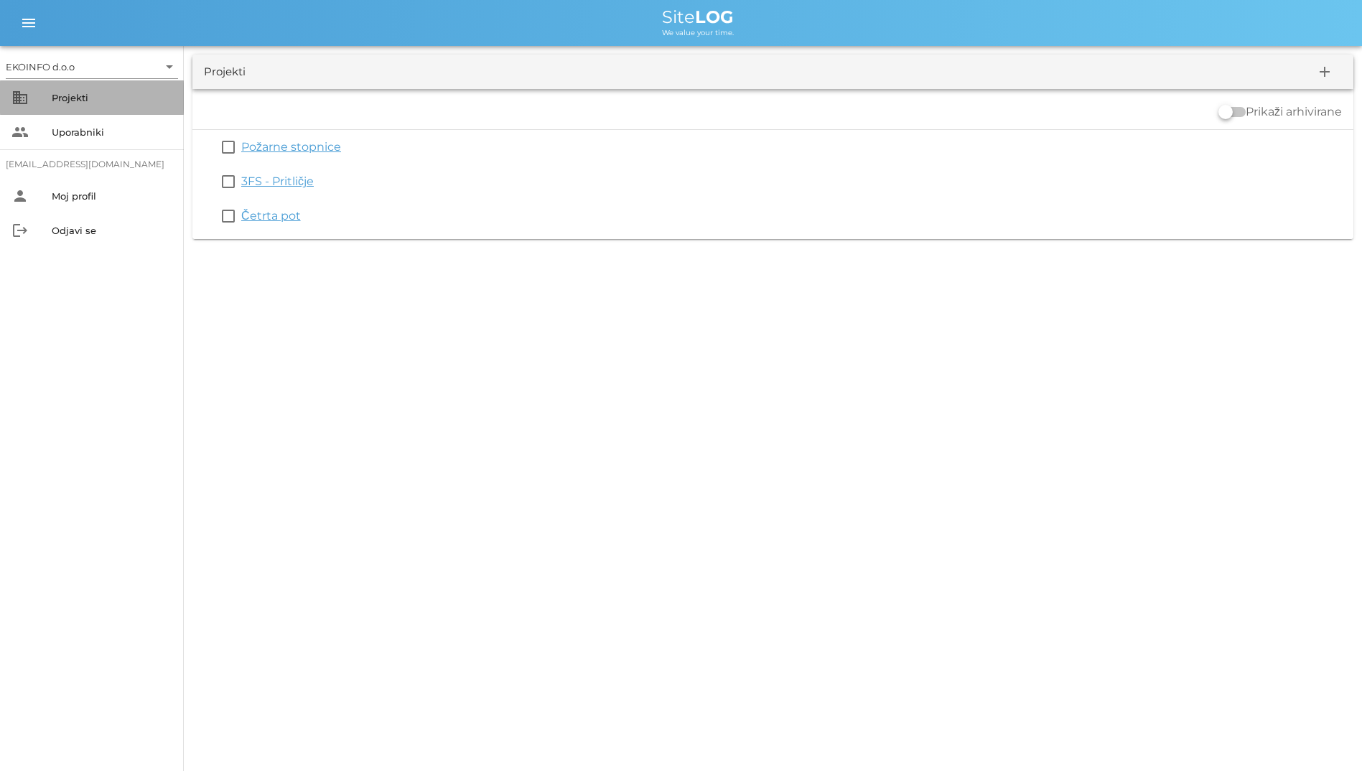
click at [25, 86] on div "business Projekti" at bounding box center [92, 97] width 184 height 34
click at [940, 329] on div "EKOINFO d.o.o arrow_drop_down business Projekti people Uporabniki [EMAIL_ADDRES…" at bounding box center [681, 385] width 1362 height 771
click at [603, 367] on div "EKOINFO d.o.o arrow_drop_down business Projekti people Uporabniki [EMAIL_ADDRES…" at bounding box center [681, 385] width 1362 height 771
click at [610, 393] on div "EKOINFO d.o.o arrow_drop_down business Projekti people Uporabniki [EMAIL_ADDRES…" at bounding box center [681, 385] width 1362 height 771
drag, startPoint x: 1183, startPoint y: 638, endPoint x: 1128, endPoint y: 598, distance: 68.8
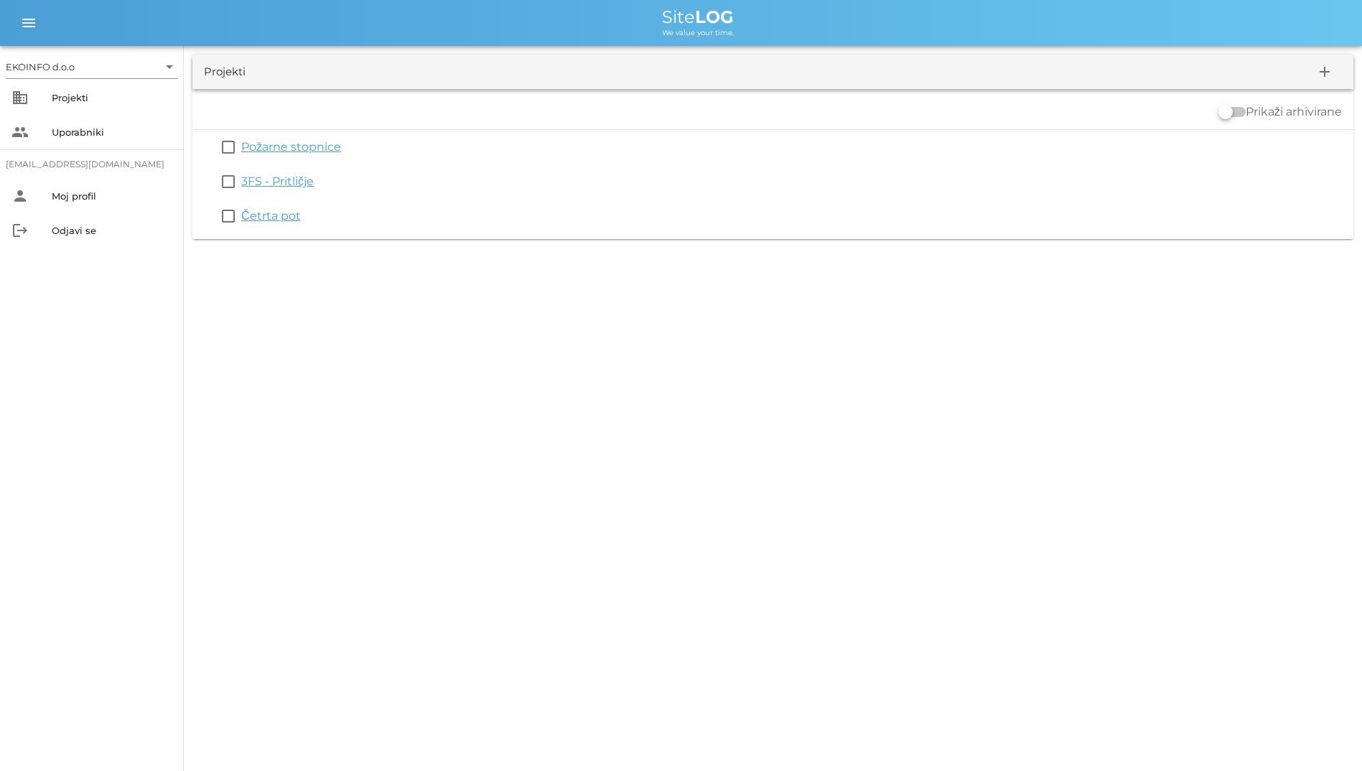
click at [1183, 638] on div "EKOINFO d.o.o arrow_drop_down business Projekti people Uporabniki [EMAIL_ADDRES…" at bounding box center [681, 385] width 1362 height 771
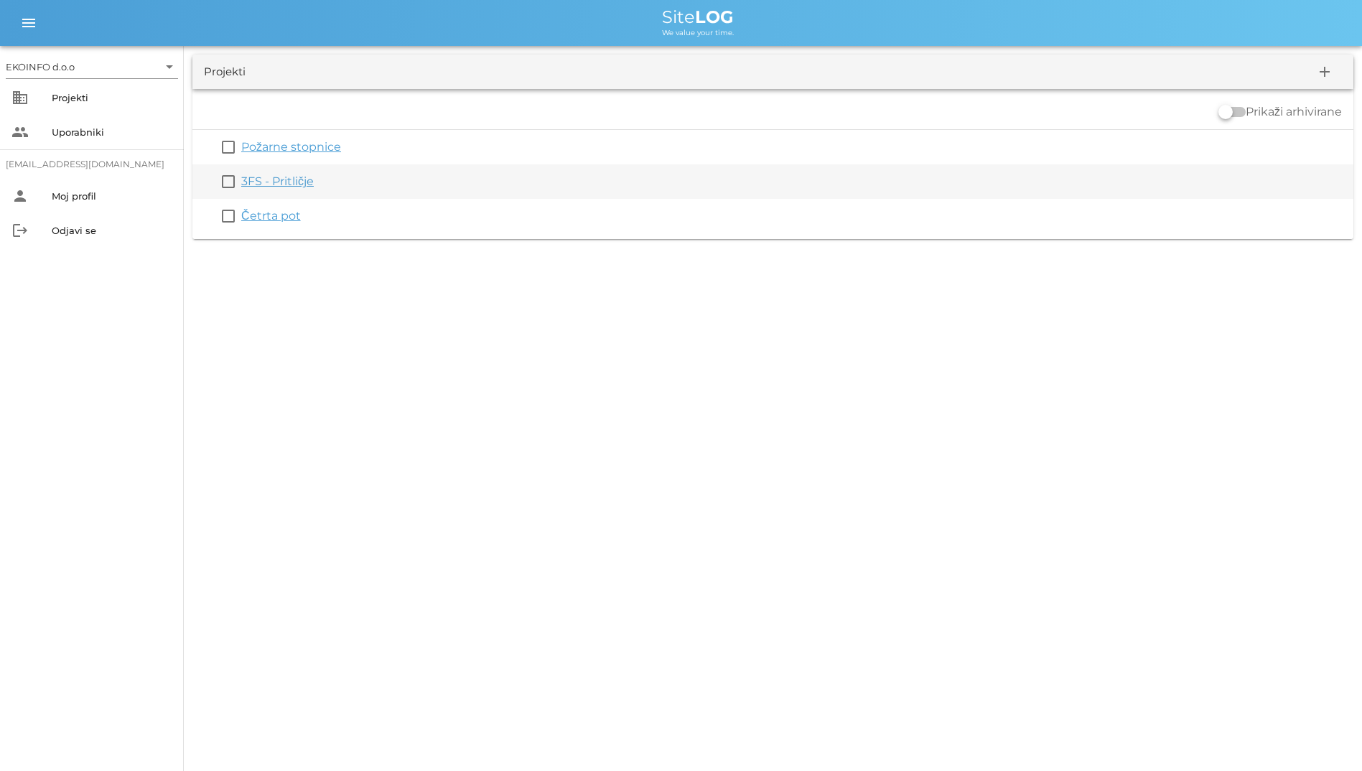
click at [267, 175] on link "3FS - Pritličje" at bounding box center [277, 182] width 73 height 14
